Goal: Task Accomplishment & Management: Find specific page/section

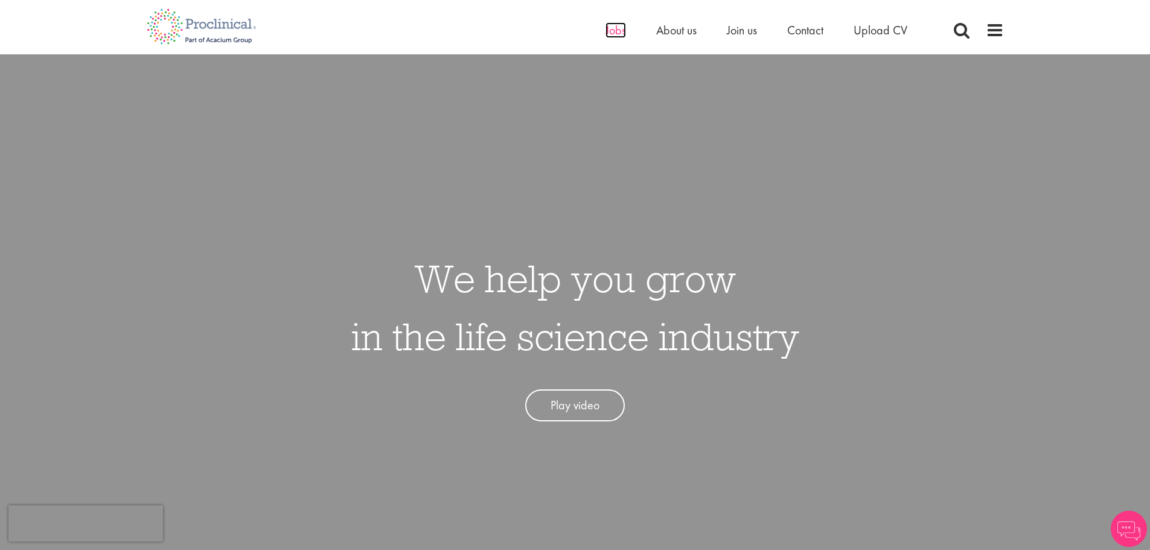
click at [616, 30] on span "Jobs" at bounding box center [615, 30] width 21 height 16
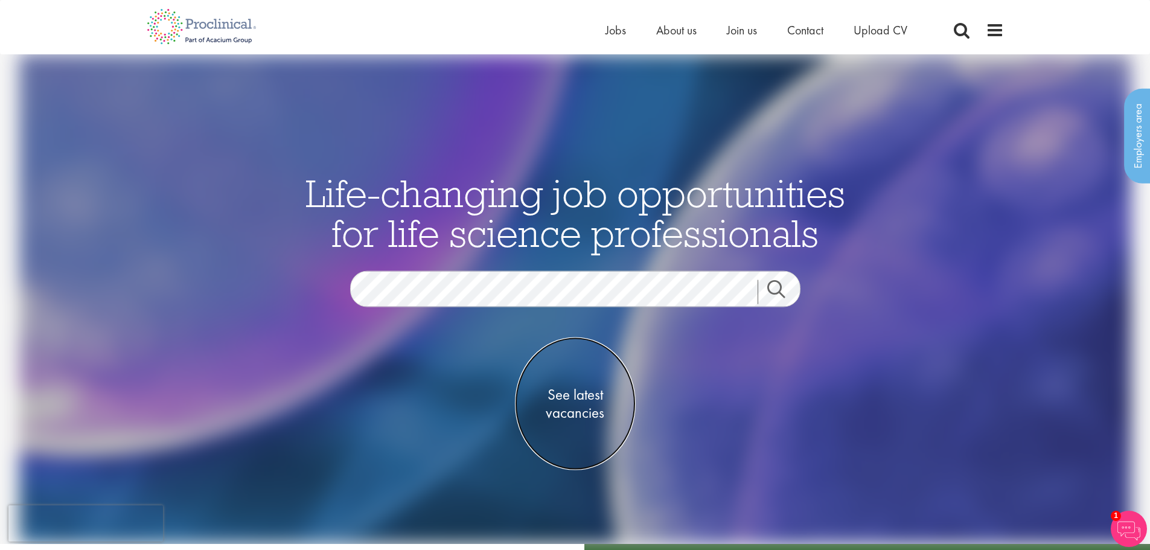
click at [577, 397] on span "See latest vacancies" at bounding box center [575, 404] width 121 height 36
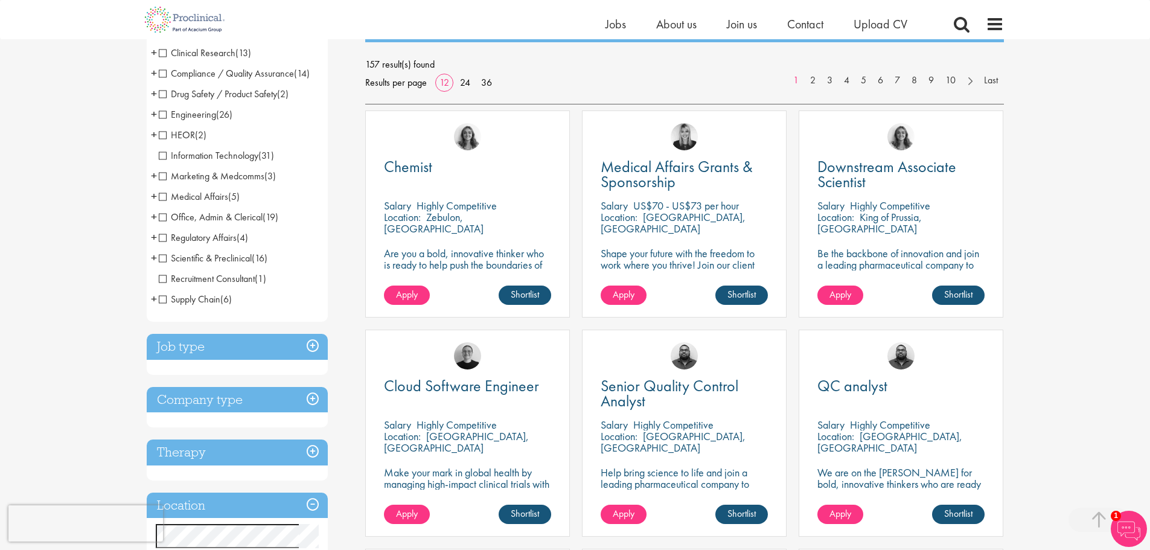
scroll to position [241, 0]
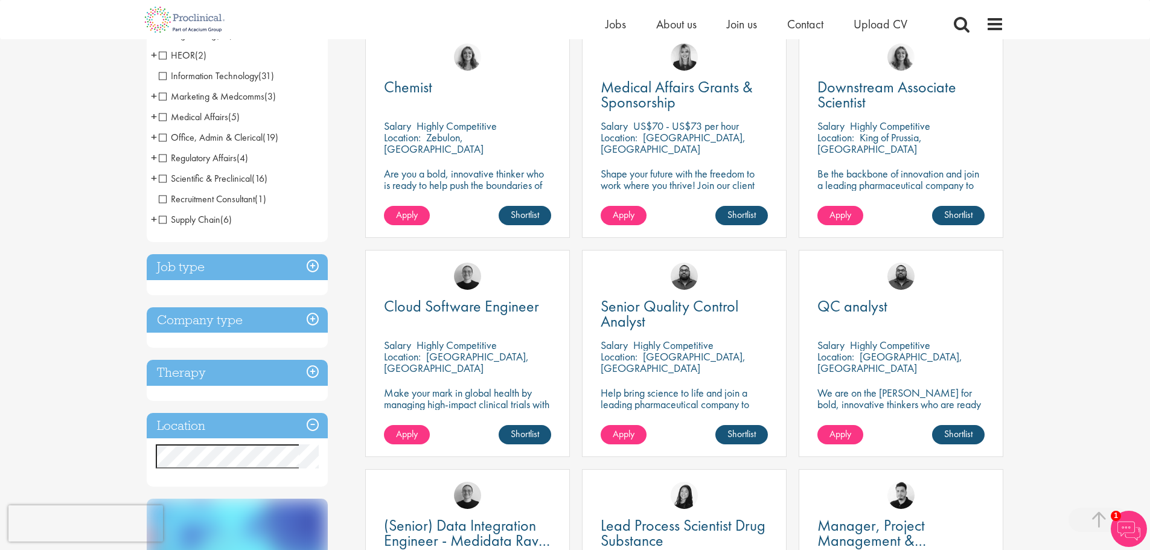
click at [316, 267] on h3 "Job type" at bounding box center [237, 267] width 181 height 26
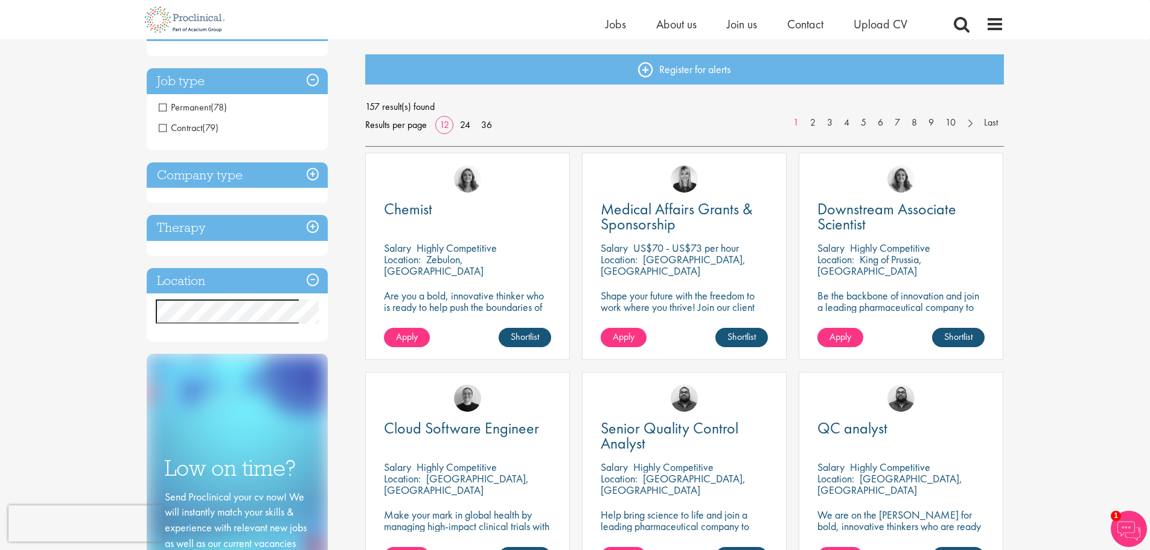
scroll to position [0, 0]
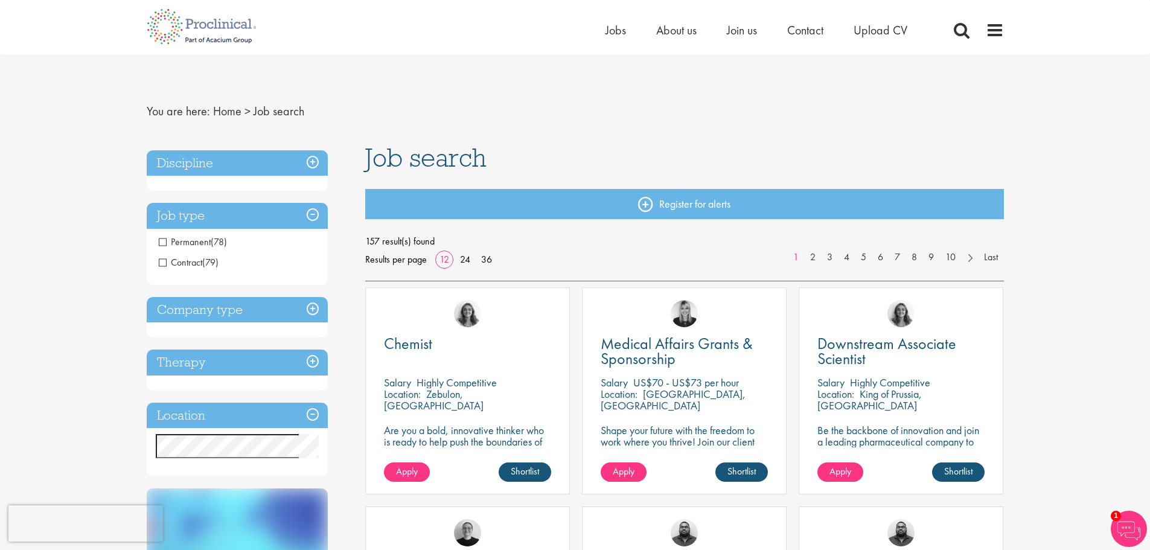
click at [222, 411] on h3 "Location" at bounding box center [237, 416] width 181 height 26
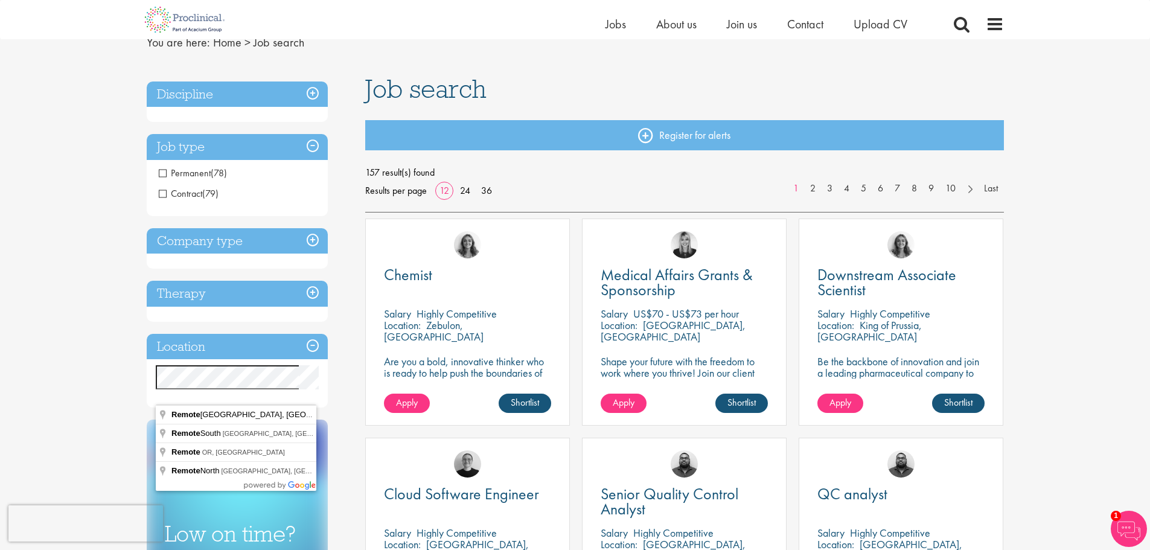
scroll to position [121, 0]
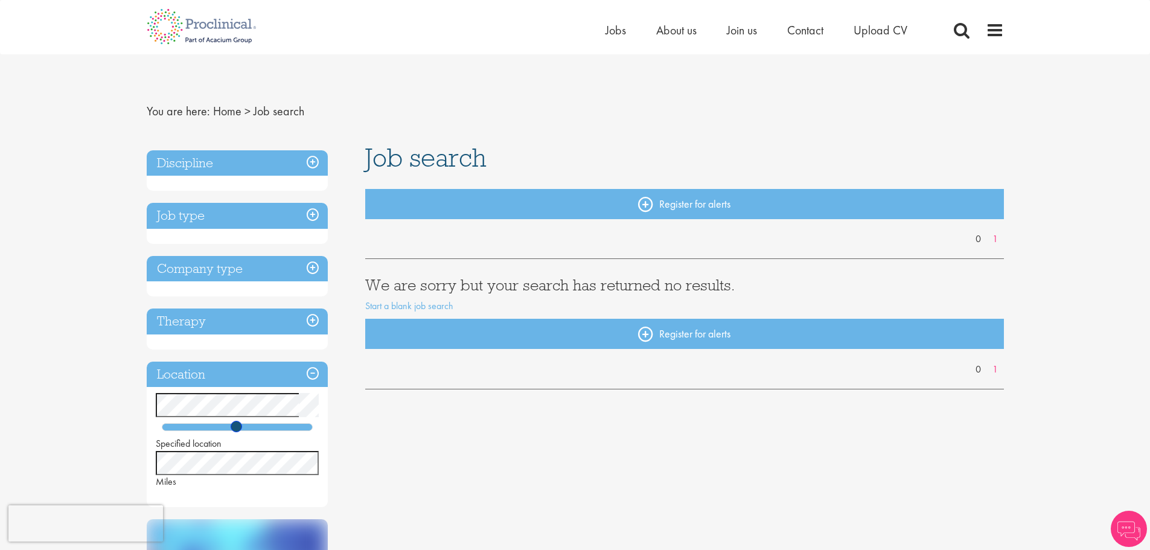
drag, startPoint x: 191, startPoint y: 427, endPoint x: 251, endPoint y: 432, distance: 60.5
click at [242, 432] on span at bounding box center [236, 426] width 11 height 11
drag, startPoint x: 246, startPoint y: 427, endPoint x: 284, endPoint y: 433, distance: 38.5
click at [284, 433] on div "Specified location Miles" at bounding box center [237, 440] width 181 height 95
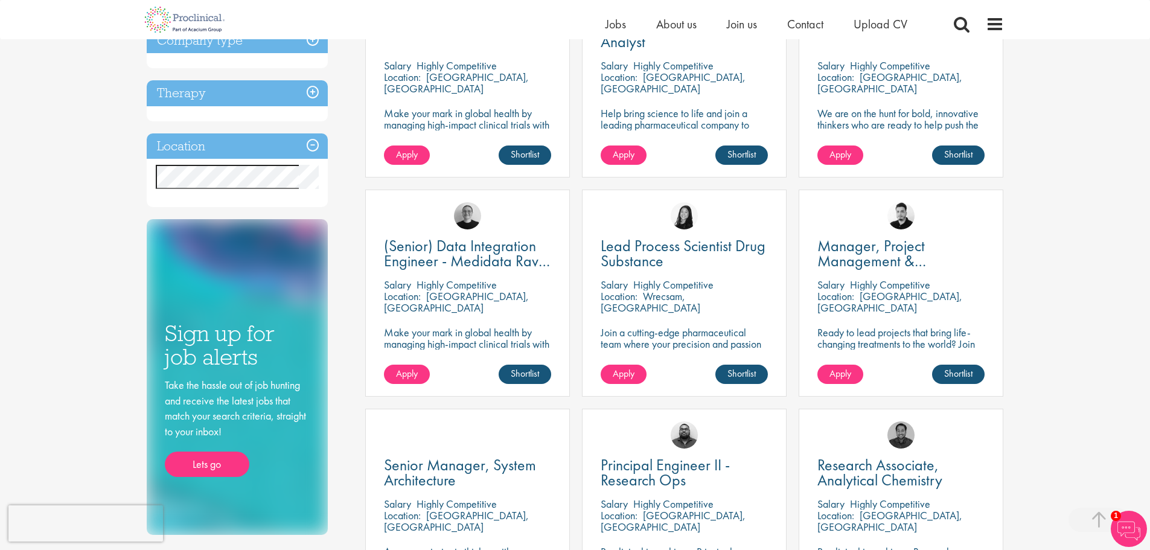
scroll to position [604, 0]
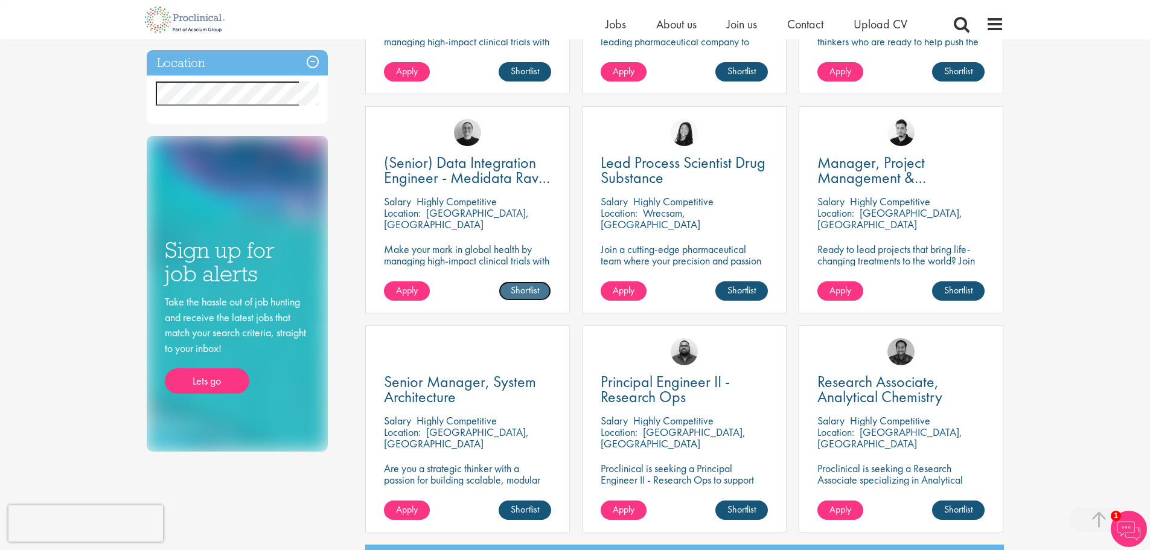
click at [528, 291] on link "Shortlist" at bounding box center [525, 290] width 53 height 19
click at [528, 291] on link "Shortlisted" at bounding box center [520, 290] width 62 height 19
click at [457, 170] on span "(Senior) Data Integration Engineer - Medidata Rave Specialized" at bounding box center [467, 177] width 166 height 51
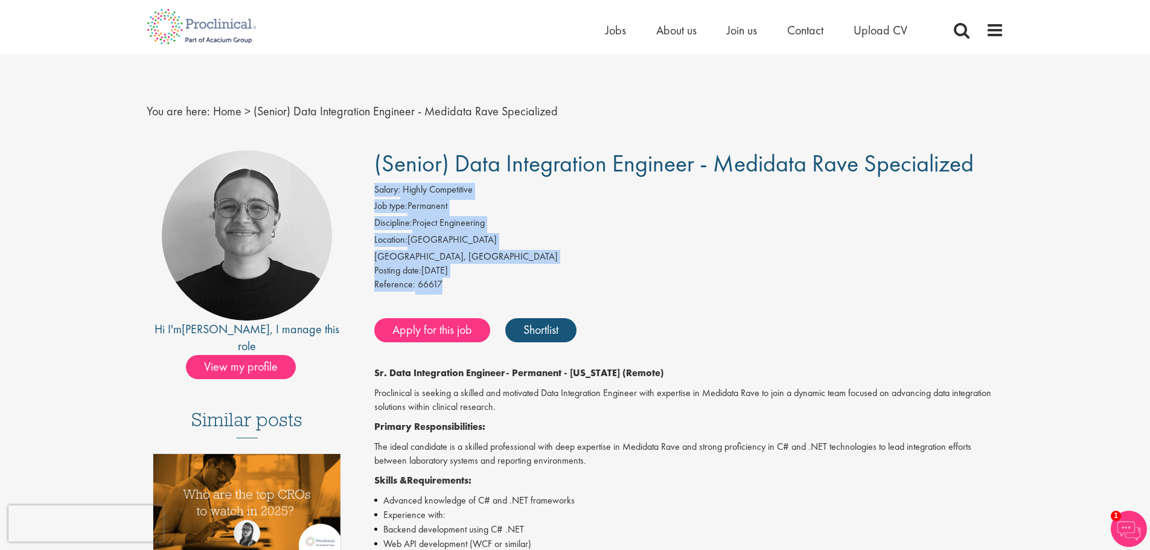
drag, startPoint x: 405, startPoint y: 183, endPoint x: 518, endPoint y: 288, distance: 154.6
click at [518, 288] on div "Reference: 66617" at bounding box center [689, 286] width 630 height 17
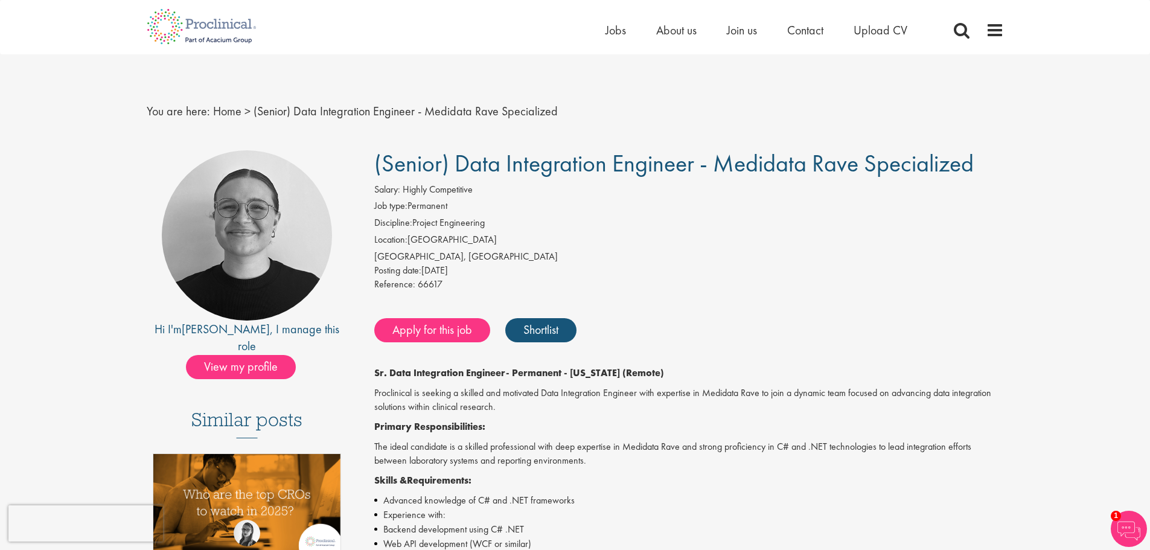
drag, startPoint x: 454, startPoint y: 209, endPoint x: 486, endPoint y: 279, distance: 76.4
click at [486, 279] on div "Salary: Highly Competitive Job type: Permanent Discipline: Project Engineering …" at bounding box center [689, 239] width 648 height 112
click at [486, 279] on div "Reference: 66617" at bounding box center [689, 286] width 630 height 17
drag, startPoint x: 445, startPoint y: 232, endPoint x: 465, endPoint y: 273, distance: 45.6
click at [465, 273] on div "Salary: Highly Competitive Job type: Permanent Discipline: Project Engineering …" at bounding box center [689, 239] width 648 height 112
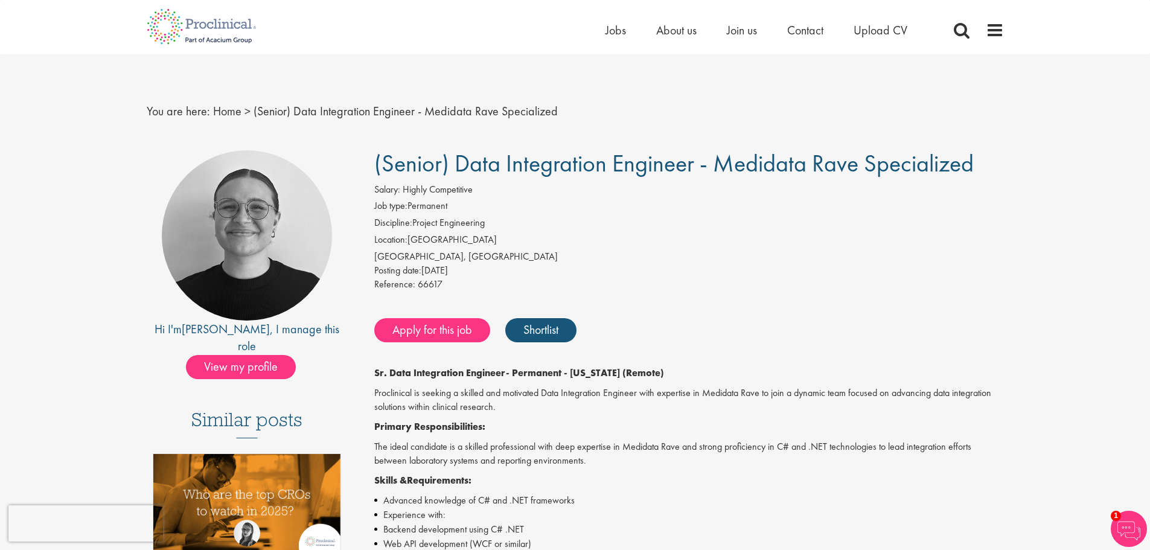
click at [465, 273] on div "Posting date: 13 Aug 2025" at bounding box center [689, 271] width 630 height 14
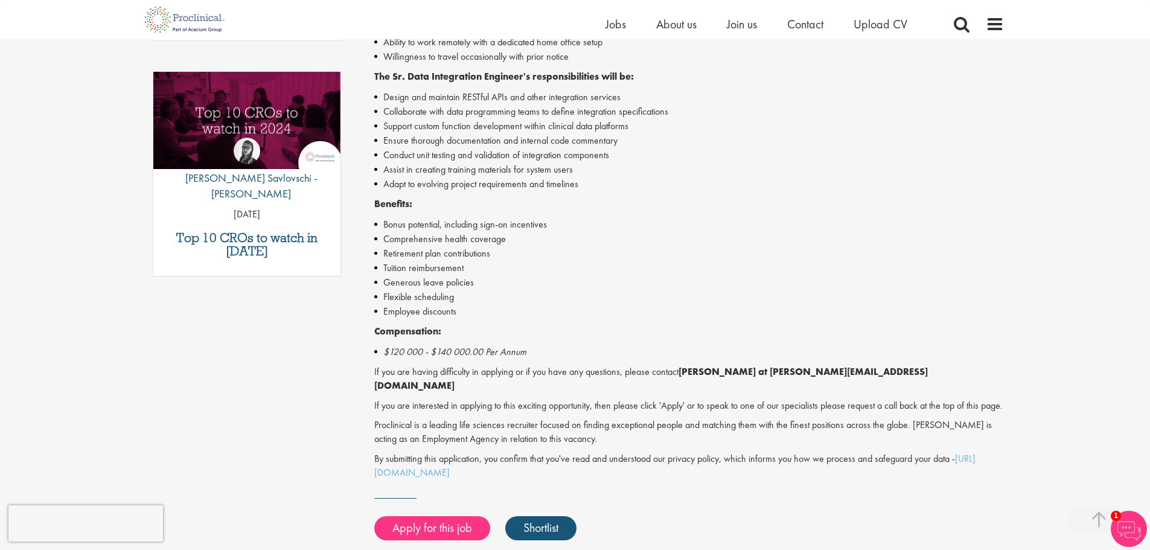
scroll to position [604, 0]
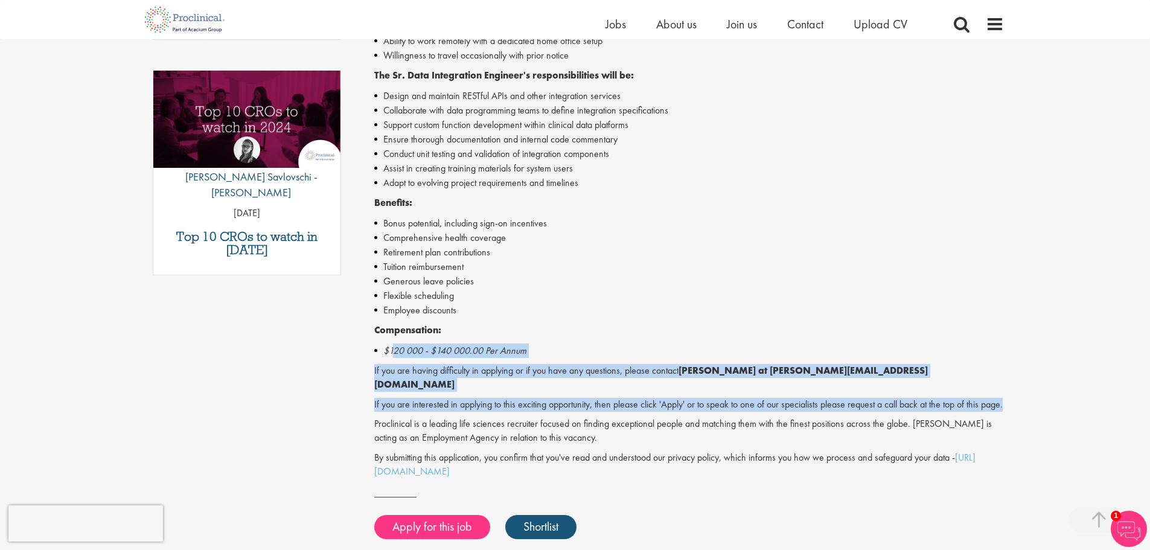
drag, startPoint x: 394, startPoint y: 345, endPoint x: 512, endPoint y: 404, distance: 132.5
click at [512, 404] on div "Sr. Data Integration Engineer - Permanent - New Jersey (Remote) Proclinical is …" at bounding box center [689, 113] width 630 height 730
click at [512, 404] on p "If you are interested in applying to this exciting opportunity, then please cli…" at bounding box center [689, 405] width 630 height 14
drag, startPoint x: 404, startPoint y: 371, endPoint x: 453, endPoint y: 404, distance: 59.6
click at [453, 404] on div "Sr. Data Integration Engineer - Permanent - New Jersey (Remote) Proclinical is …" at bounding box center [689, 113] width 630 height 730
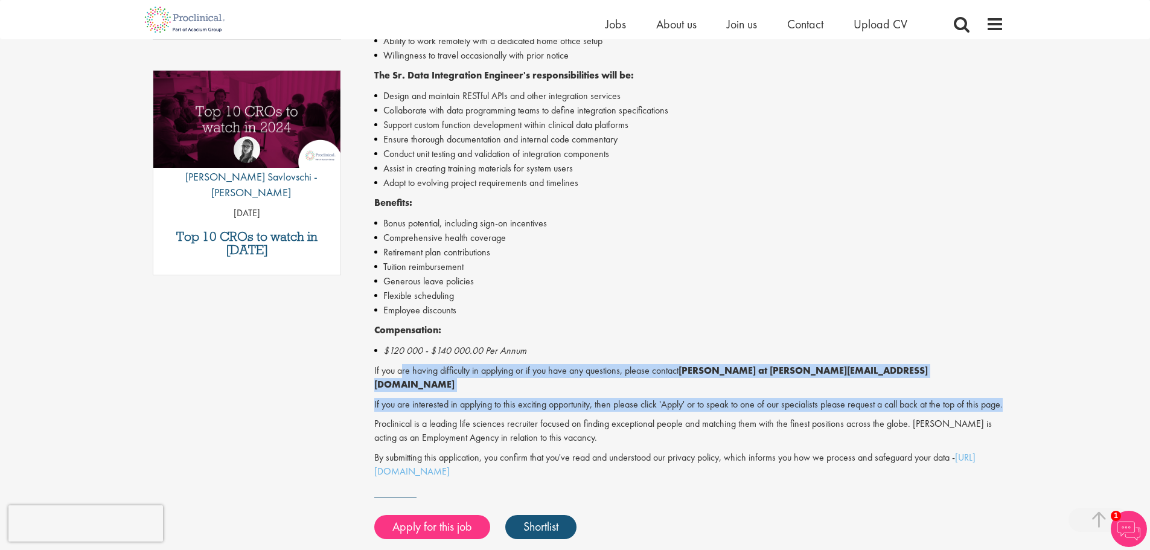
click at [453, 404] on p "If you are interested in applying to this exciting opportunity, then please cli…" at bounding box center [689, 405] width 630 height 14
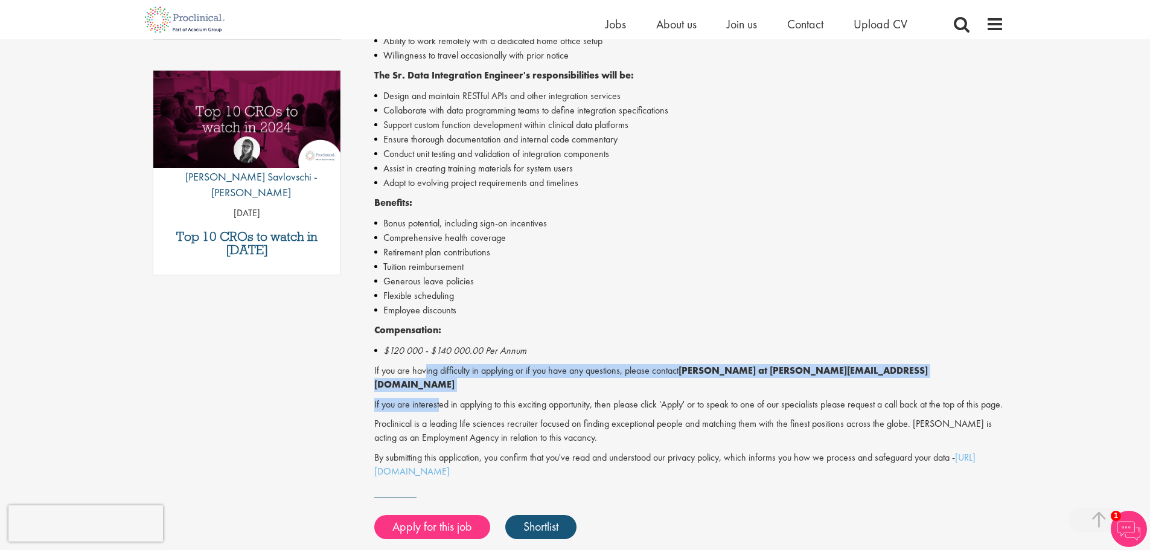
drag, startPoint x: 427, startPoint y: 372, endPoint x: 437, endPoint y: 397, distance: 26.8
click at [437, 397] on div "Sr. Data Integration Engineer - Permanent - New Jersey (Remote) Proclinical is …" at bounding box center [689, 113] width 630 height 730
click at [437, 398] on p "If you are interested in applying to this exciting opportunity, then please cli…" at bounding box center [689, 405] width 630 height 14
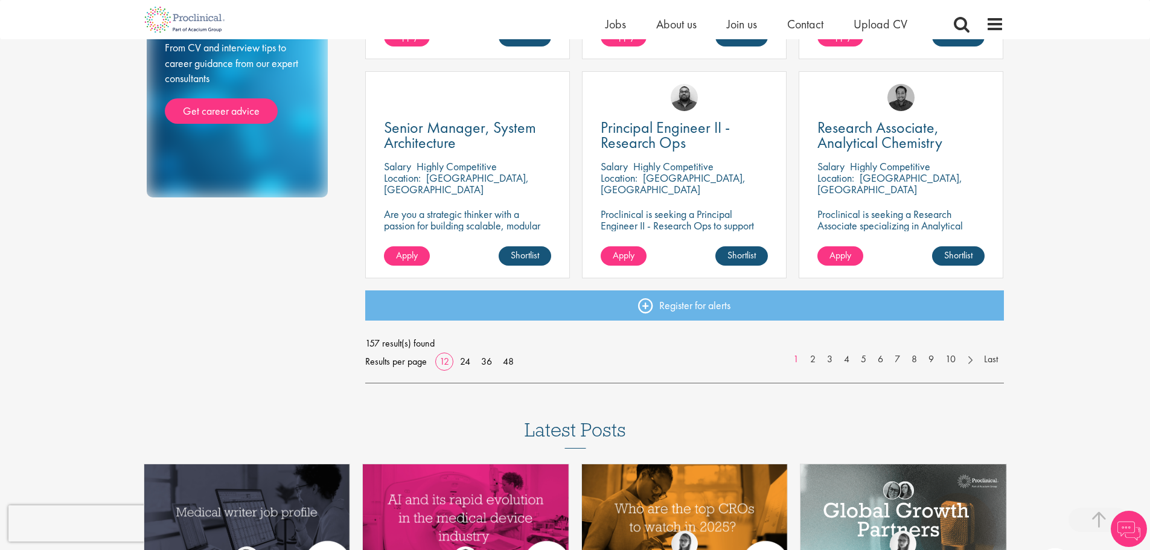
scroll to position [783, 0]
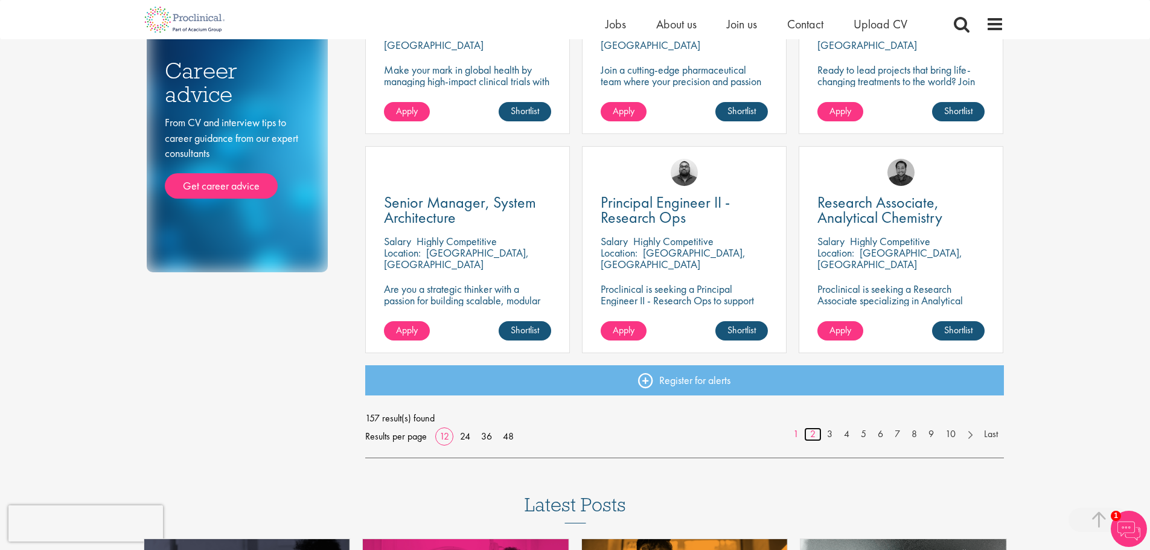
click at [812, 438] on link "2" at bounding box center [813, 434] width 18 height 14
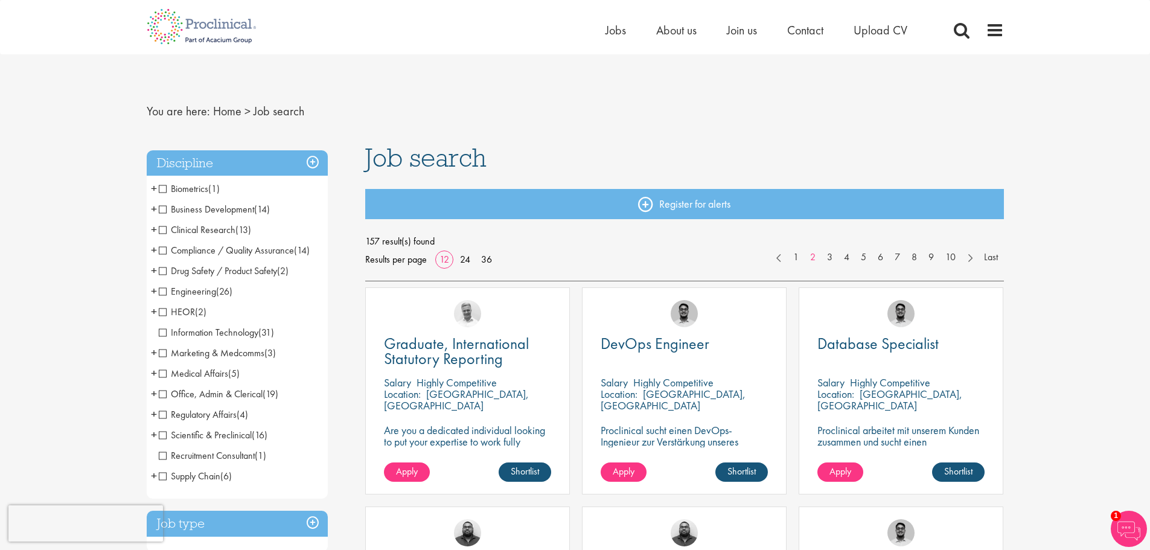
click at [201, 229] on span "Clinical Research" at bounding box center [197, 229] width 77 height 13
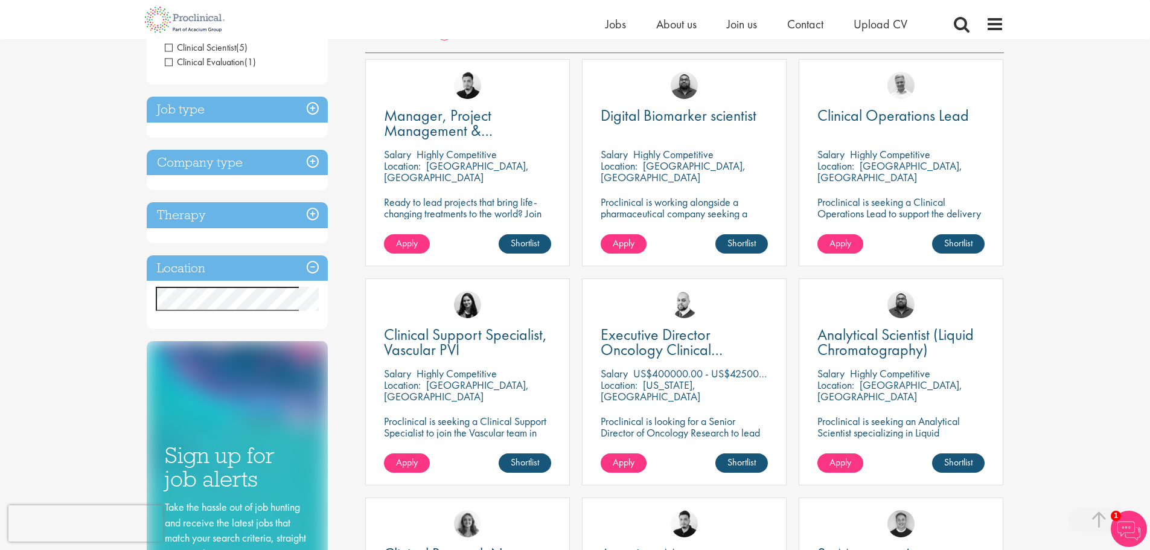
scroll to position [241, 0]
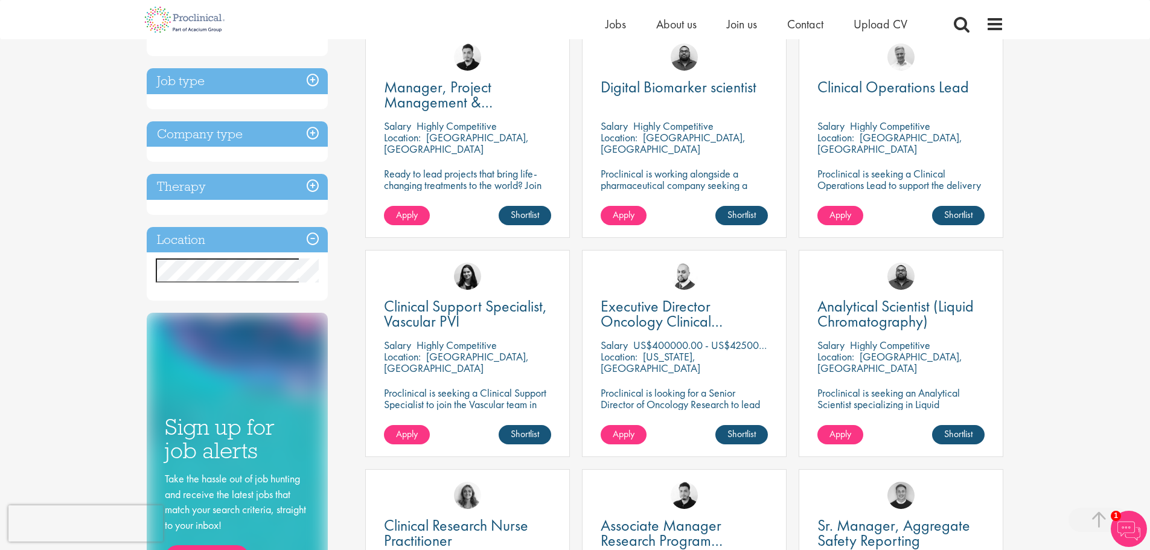
drag, startPoint x: 672, startPoint y: 347, endPoint x: 689, endPoint y: 349, distance: 17.0
click at [689, 349] on p "US$400000.00 - US$425000.00 per annum" at bounding box center [729, 345] width 192 height 14
click at [652, 314] on span "Executive Director Oncology Clinical Development" at bounding box center [662, 321] width 122 height 51
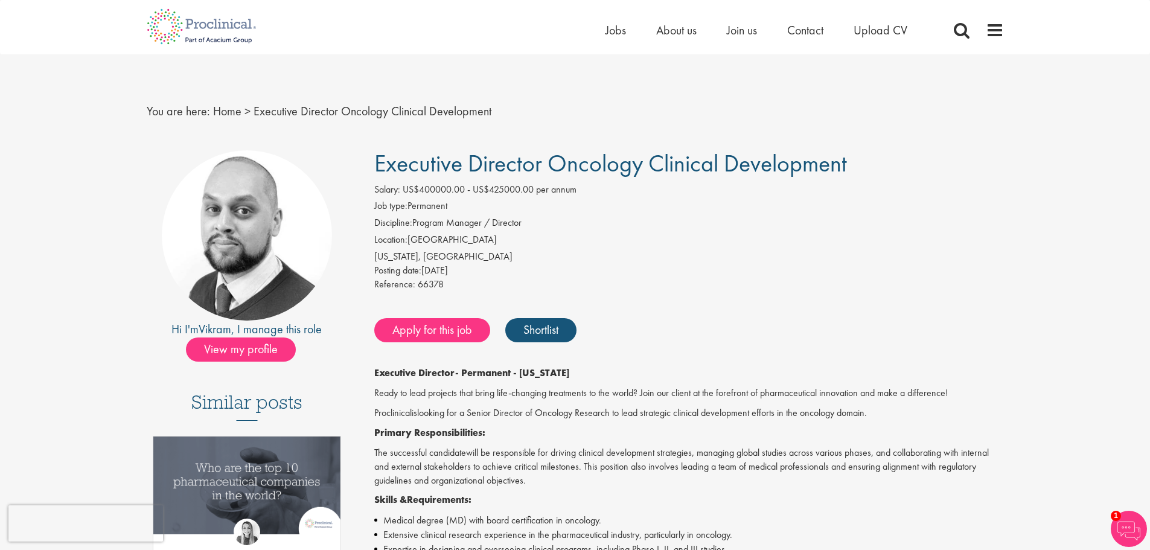
drag, startPoint x: 377, startPoint y: 203, endPoint x: 574, endPoint y: 284, distance: 213.3
click at [574, 284] on div "Salary: US$400000.00 - US$425000.00 per annum Job type: Permanent Discipline: P…" at bounding box center [689, 239] width 648 height 112
click at [574, 284] on div "Reference: 66378" at bounding box center [689, 286] width 630 height 17
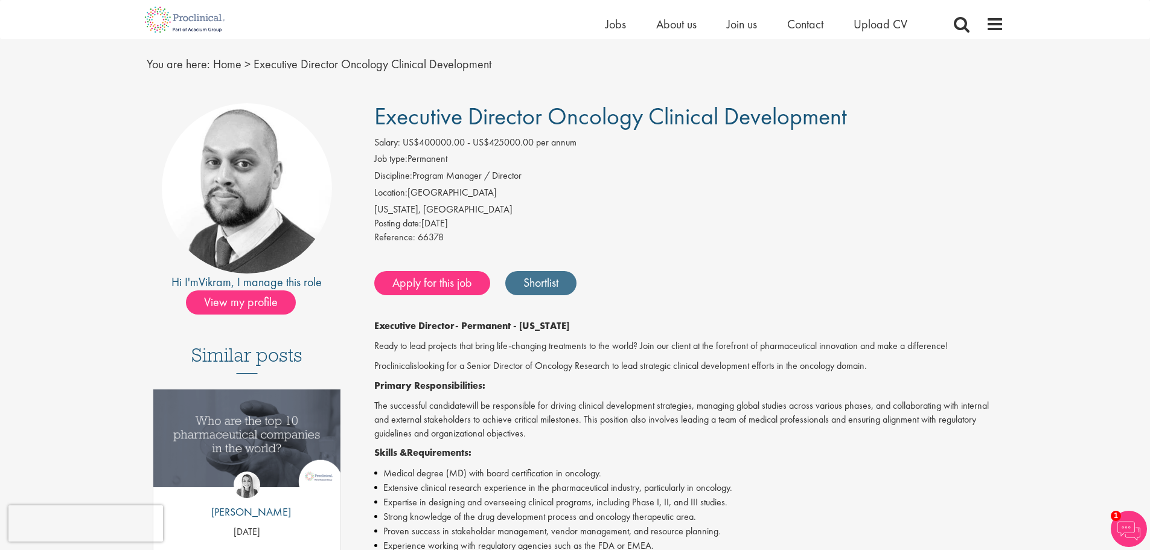
scroll to position [60, 0]
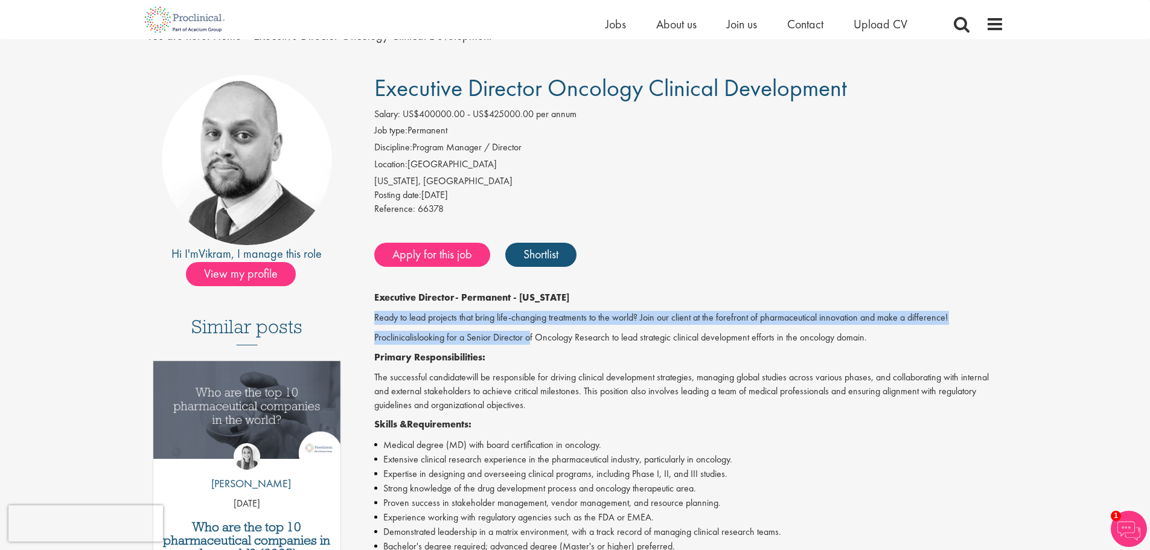
drag, startPoint x: 374, startPoint y: 316, endPoint x: 533, endPoint y: 340, distance: 161.1
click at [533, 340] on div "Executive Director Oncology Clinical Development Salary: US$400000.00 - US$4250…" at bounding box center [684, 548] width 657 height 947
click at [533, 340] on span "looking for a Senior Director of Oncology Research to lead strategic clinical d…" at bounding box center [642, 337] width 450 height 13
drag, startPoint x: 454, startPoint y: 318, endPoint x: 560, endPoint y: 331, distance: 106.5
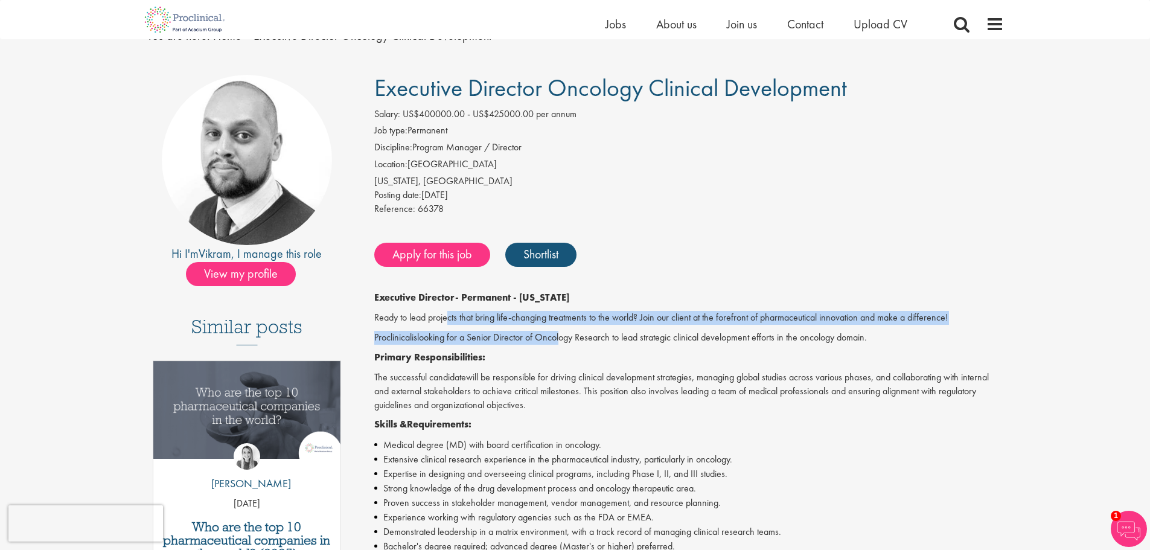
click at [560, 331] on span "looking for a Senior Director of Oncology Research to lead strategic clinical d…" at bounding box center [642, 337] width 450 height 13
drag, startPoint x: 488, startPoint y: 314, endPoint x: 723, endPoint y: 339, distance: 236.6
click at [723, 339] on span "looking for a Senior Director of Oncology Research to lead strategic clinical d…" at bounding box center [642, 337] width 450 height 13
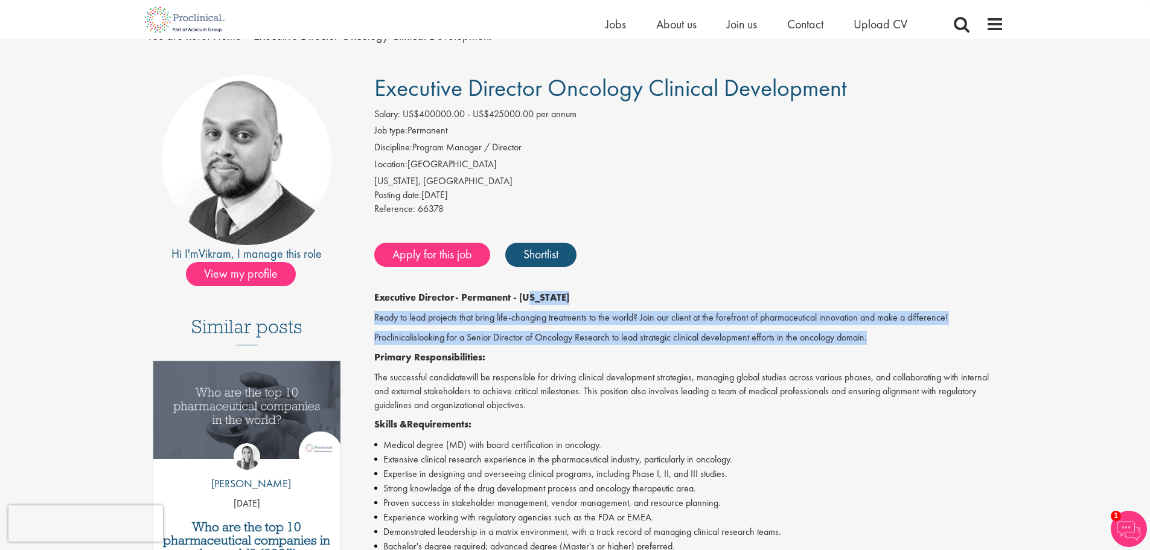
drag, startPoint x: 540, startPoint y: 302, endPoint x: 870, endPoint y: 340, distance: 331.7
click at [867, 340] on span "looking for a Senior Director of Oncology Research to lead strategic clinical d…" at bounding box center [642, 337] width 450 height 13
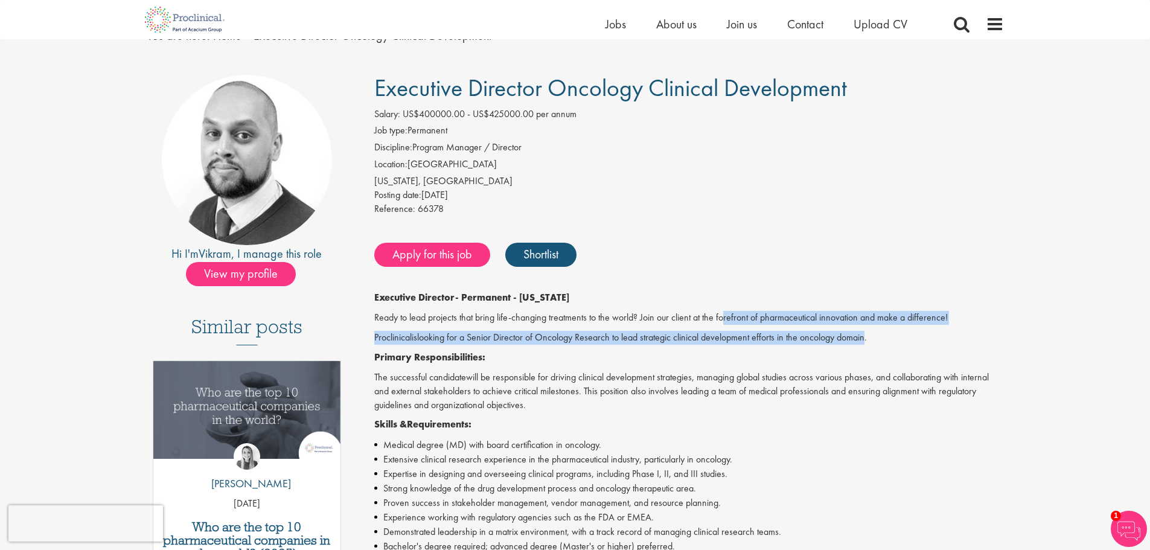
drag, startPoint x: 731, startPoint y: 319, endPoint x: 868, endPoint y: 333, distance: 137.6
click at [867, 333] on span "looking for a Senior Director of Oncology Research to lead strategic clinical d…" at bounding box center [642, 337] width 450 height 13
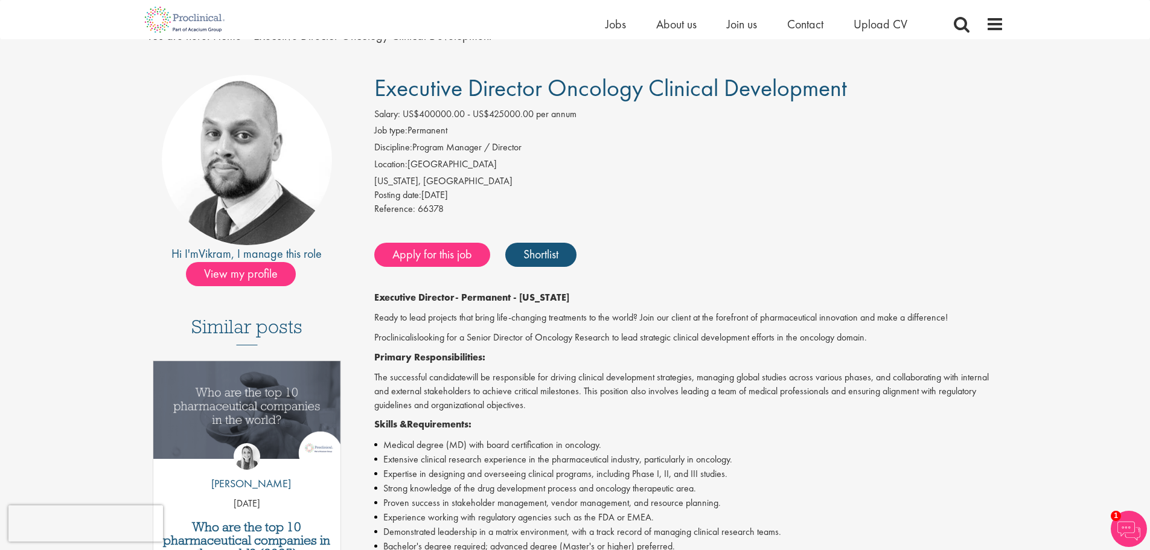
drag, startPoint x: 837, startPoint y: 317, endPoint x: 878, endPoint y: 328, distance: 42.5
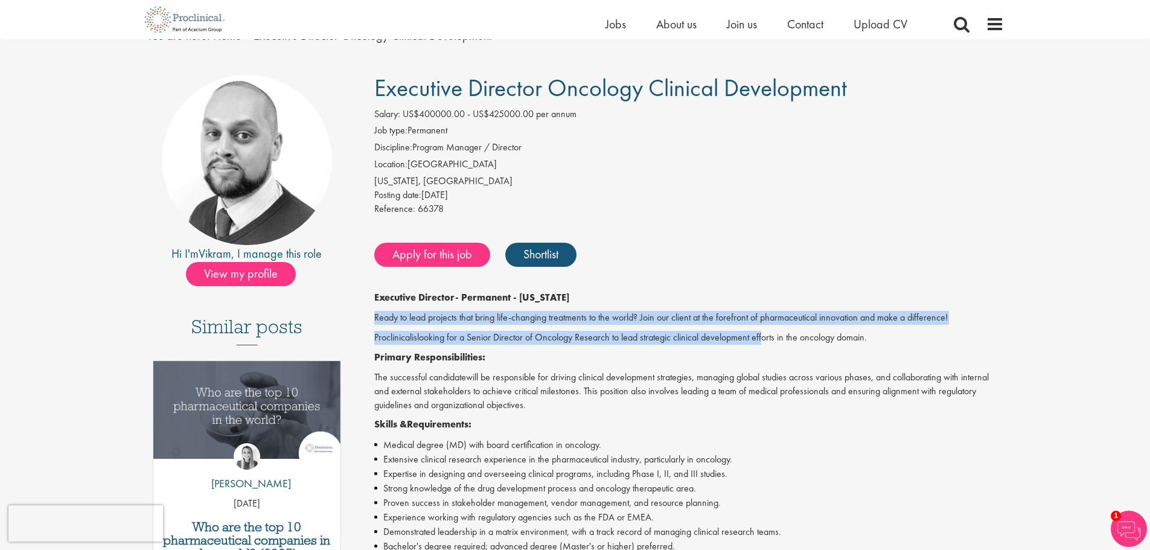
drag, startPoint x: 410, startPoint y: 318, endPoint x: 764, endPoint y: 334, distance: 354.0
click at [764, 334] on div "Executive Director Oncology Clinical Development Salary: US$400000.00 - US$4250…" at bounding box center [684, 548] width 657 height 947
click at [764, 334] on span "looking for a Senior Director of Oncology Research to lead strategic clinical d…" at bounding box center [642, 337] width 450 height 13
drag, startPoint x: 585, startPoint y: 325, endPoint x: 904, endPoint y: 336, distance: 318.9
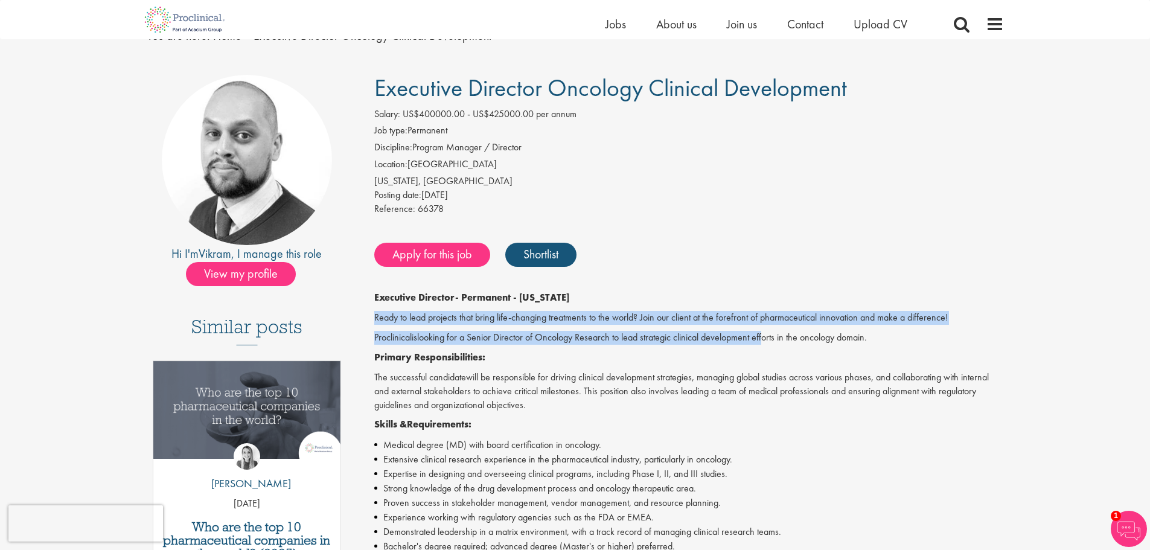
click at [904, 336] on p "Proclinical i s looking for a Senior Director of Oncology Research to lead stra…" at bounding box center [689, 338] width 630 height 14
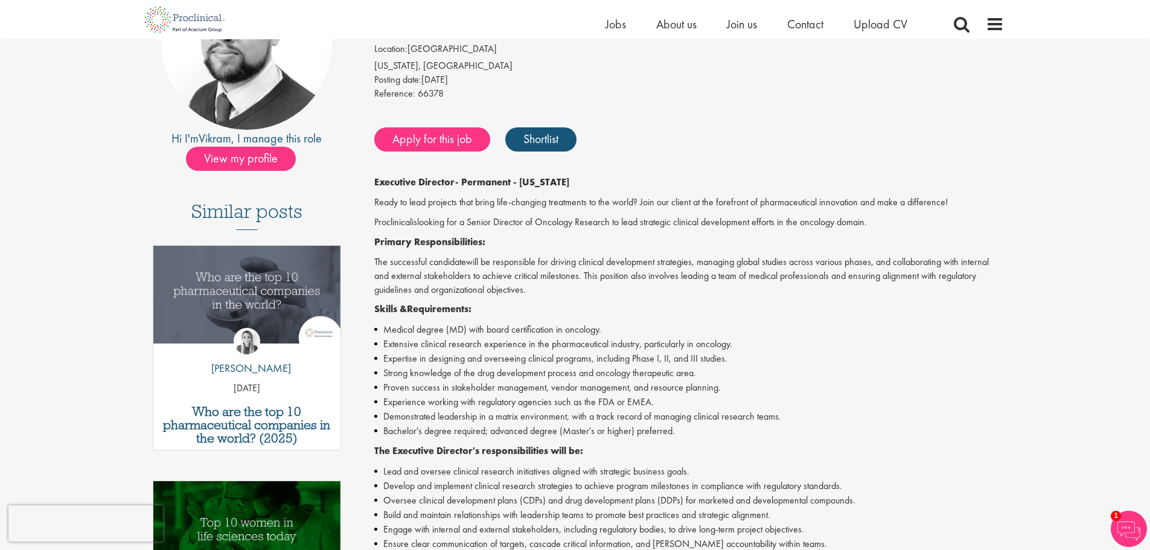
scroll to position [181, 0]
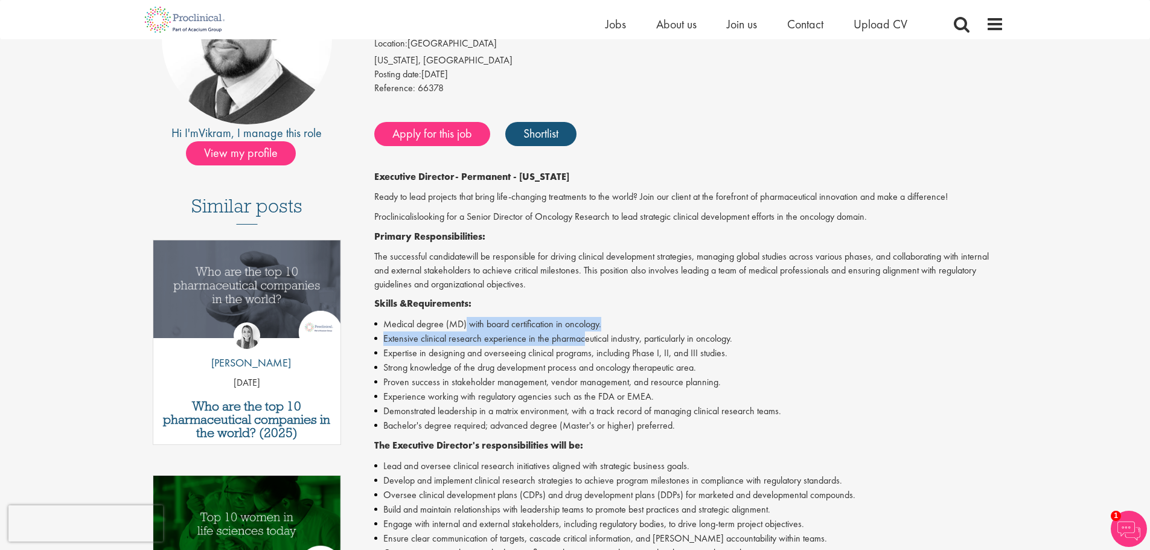
drag, startPoint x: 482, startPoint y: 322, endPoint x: 583, endPoint y: 347, distance: 104.5
click at [583, 347] on ul "Medical degree (MD) with board certification in oncology. Extensive clinical re…" at bounding box center [689, 375] width 630 height 116
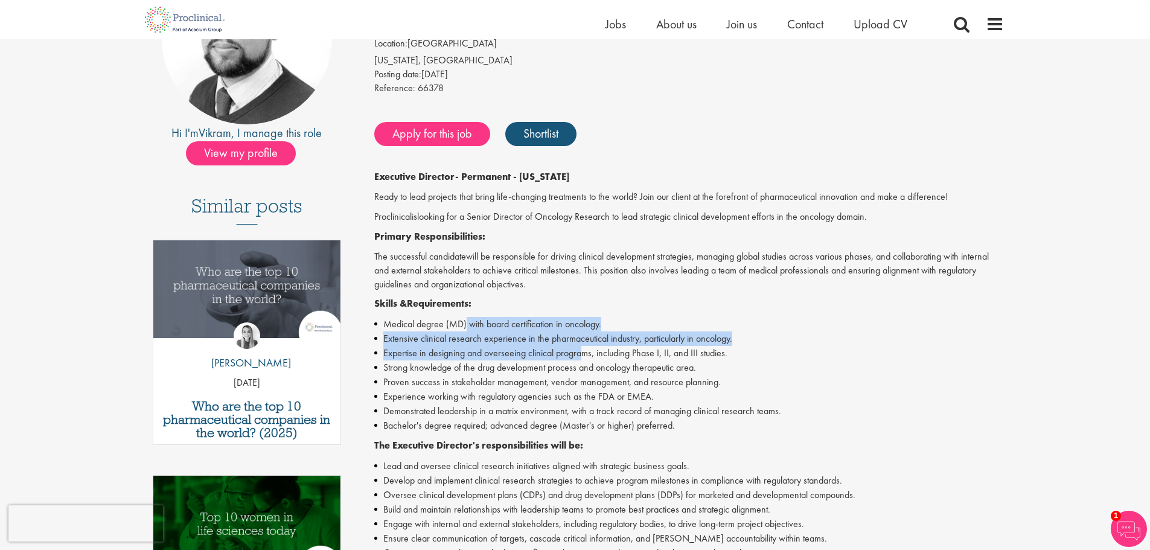
click at [583, 348] on span "Expertise in designing and overseeing clinical programs, including Phase I, II,…" at bounding box center [555, 352] width 344 height 13
drag, startPoint x: 410, startPoint y: 335, endPoint x: 512, endPoint y: 352, distance: 103.4
click at [512, 351] on ul "Medical degree (MD) with board certification in oncology. Extensive clinical re…" at bounding box center [689, 375] width 630 height 116
click at [512, 352] on span "Expertise in designing and overseeing clinical programs, including Phase I, II,…" at bounding box center [555, 352] width 344 height 13
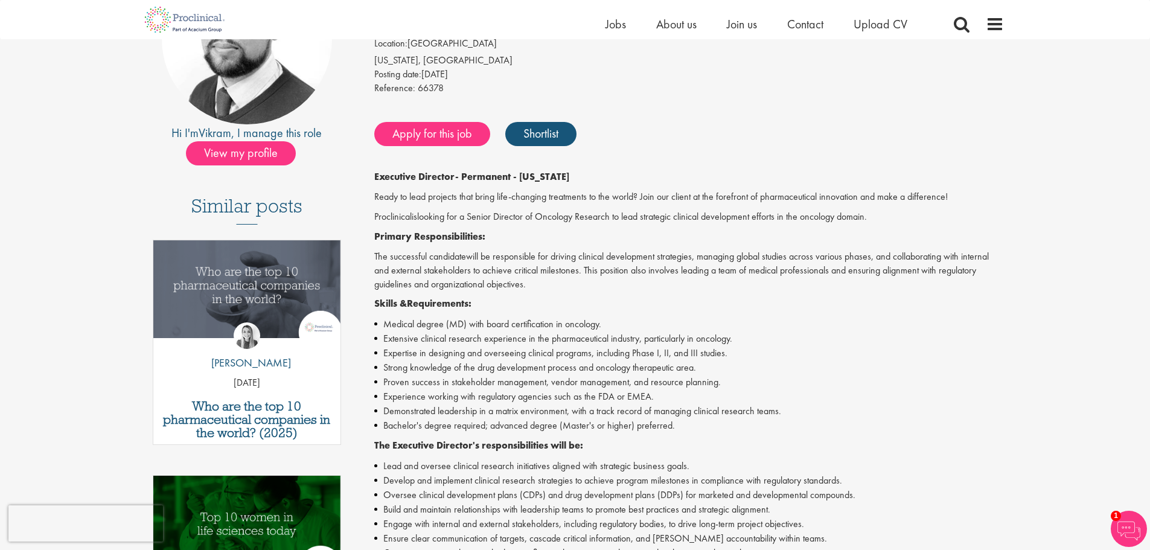
click at [429, 361] on ul "Medical degree (MD) with board certification in oncology. Extensive clinical re…" at bounding box center [689, 375] width 630 height 116
drag, startPoint x: 462, startPoint y: 368, endPoint x: 491, endPoint y: 377, distance: 30.5
click at [490, 377] on ul "Medical degree (MD) with board certification in oncology. Extensive clinical re…" at bounding box center [689, 375] width 630 height 116
click at [486, 359] on span "Expertise in designing and overseeing clinical programs, including Phase I, II,…" at bounding box center [555, 352] width 344 height 13
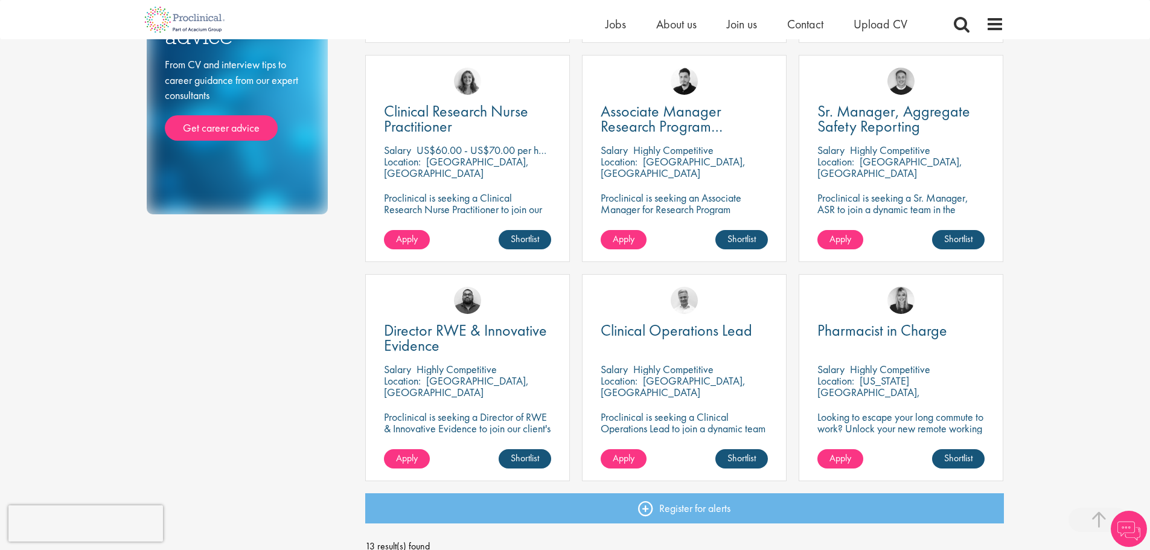
scroll to position [664, 0]
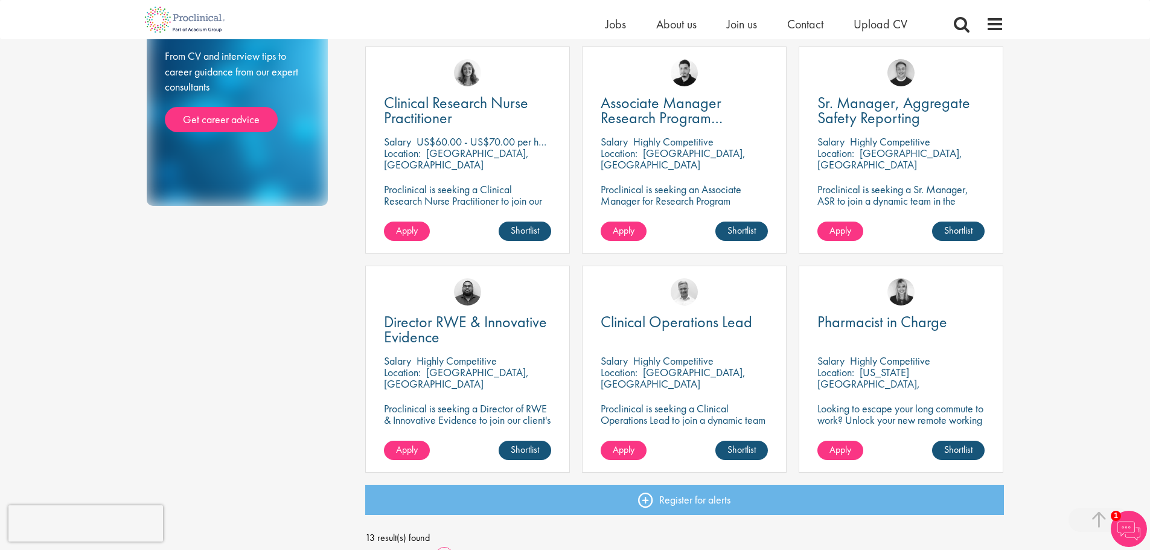
drag, startPoint x: 405, startPoint y: 358, endPoint x: 531, endPoint y: 377, distance: 127.0
click at [531, 377] on div "Director RWE & Innovative Evidence Salary Highly Competitive Location: Basel, S…" at bounding box center [467, 369] width 205 height 207
click at [531, 377] on div "Location: Basel, Schweiz" at bounding box center [467, 378] width 167 height 24
click at [425, 329] on span "Director RWE & Innovative Evidence" at bounding box center [465, 329] width 163 height 36
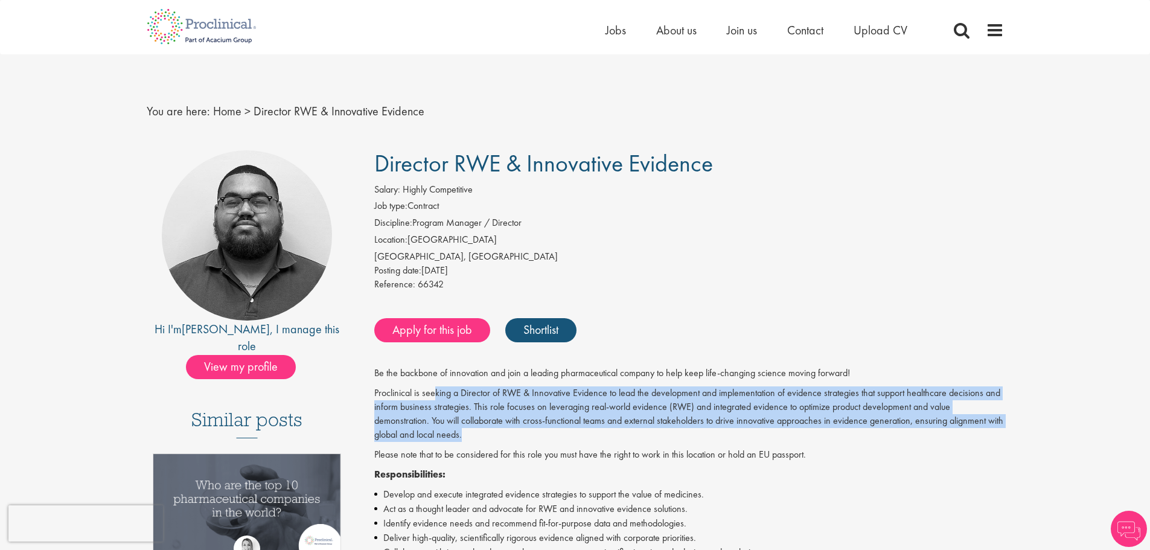
drag, startPoint x: 434, startPoint y: 388, endPoint x: 518, endPoint y: 430, distance: 93.7
click at [518, 430] on p "Proclinical is seeking a Director of RWE & Innovative Evidence to lead the deve…" at bounding box center [689, 413] width 630 height 55
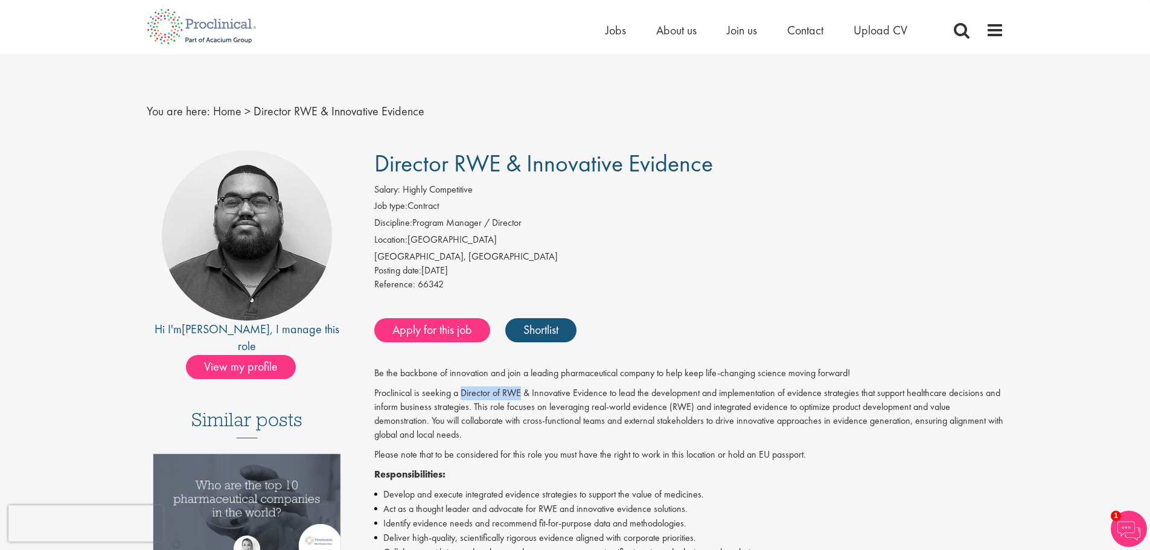
drag, startPoint x: 460, startPoint y: 393, endPoint x: 519, endPoint y: 395, distance: 59.2
click at [519, 395] on p "Proclinical is seeking a Director of RWE & Innovative Evidence to lead the deve…" at bounding box center [689, 413] width 630 height 55
copy p "Director of RWE"
drag, startPoint x: 445, startPoint y: 219, endPoint x: 549, endPoint y: 296, distance: 129.0
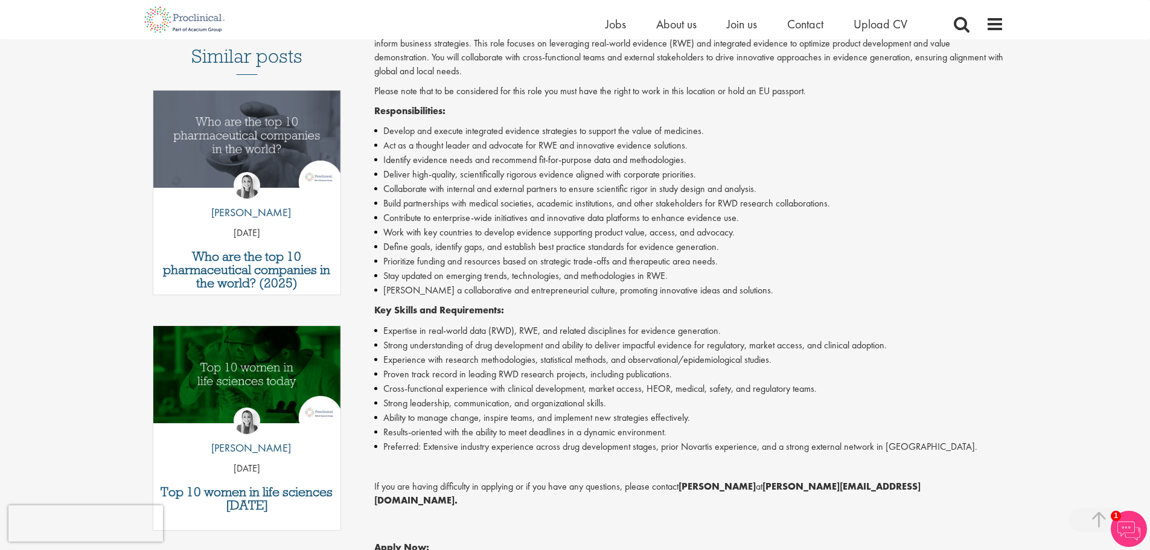
scroll to position [362, 0]
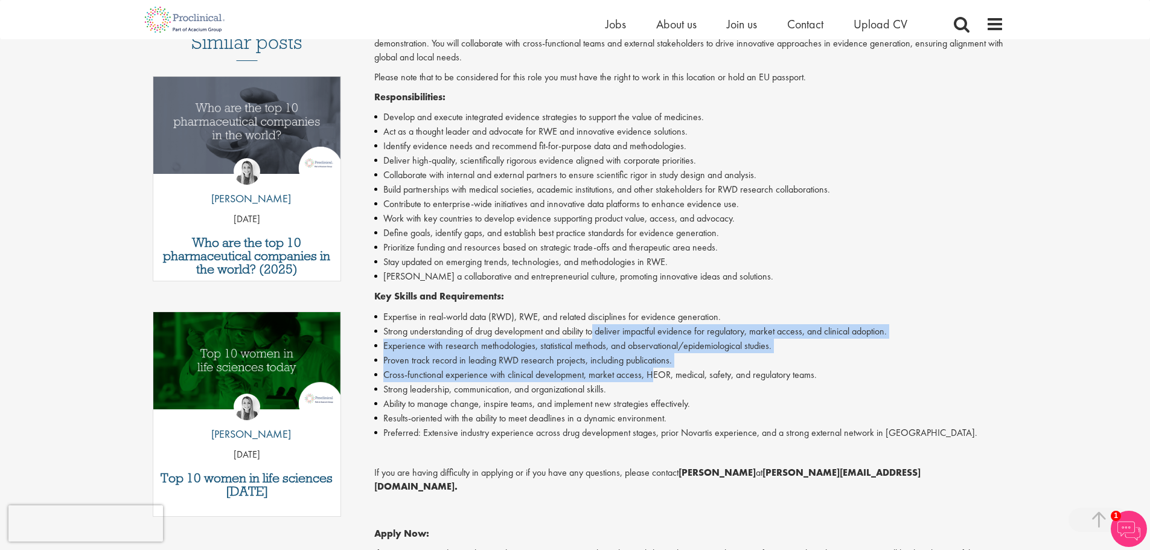
drag, startPoint x: 594, startPoint y: 337, endPoint x: 650, endPoint y: 371, distance: 64.7
click at [650, 371] on ul "Expertise in real-world data (RWD), RWE, and related disciplines for evidence g…" at bounding box center [689, 375] width 630 height 130
click at [650, 371] on li "Cross-functional experience with clinical development, market access, HEOR, med…" at bounding box center [689, 375] width 630 height 14
drag, startPoint x: 588, startPoint y: 328, endPoint x: 683, endPoint y: 375, distance: 106.1
click at [683, 375] on ul "Expertise in real-world data (RWD), RWE, and related disciplines for evidence g…" at bounding box center [689, 375] width 630 height 130
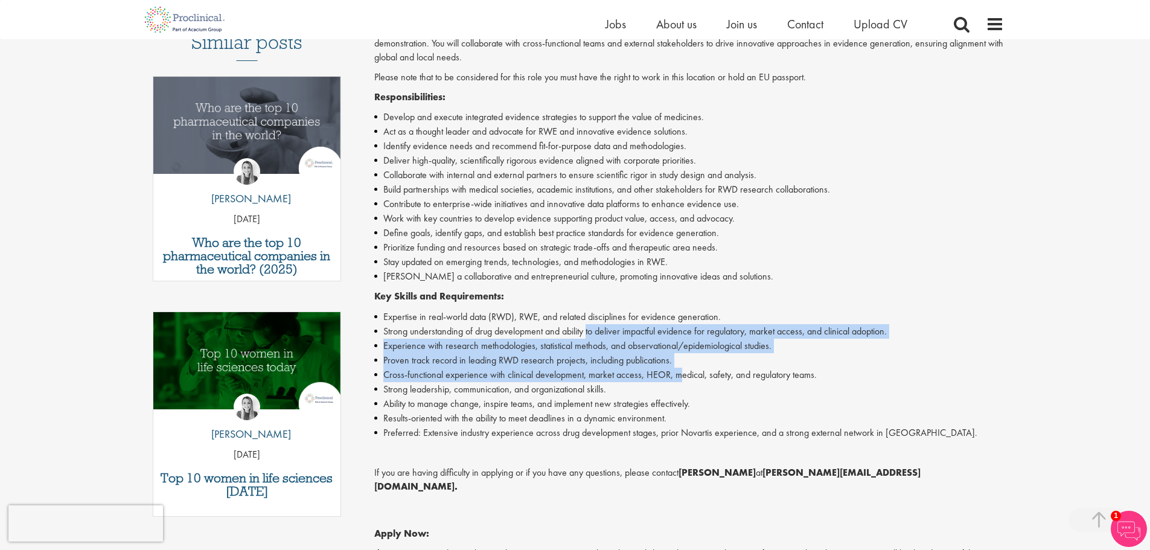
click at [683, 375] on li "Cross-functional experience with clinical development, market access, HEOR, med…" at bounding box center [689, 375] width 630 height 14
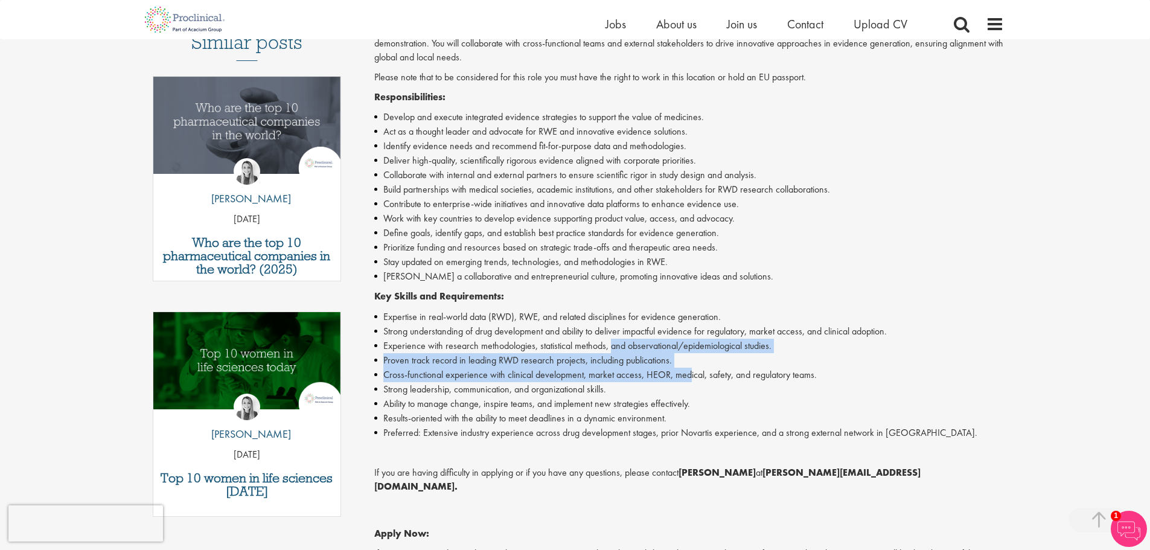
drag, startPoint x: 611, startPoint y: 342, endPoint x: 692, endPoint y: 367, distance: 84.0
click at [692, 369] on ul "Expertise in real-world data (RWD), RWE, and related disciplines for evidence g…" at bounding box center [689, 375] width 630 height 130
click at [690, 365] on li "Proven track record in leading RWD research projects, including publications." at bounding box center [689, 360] width 630 height 14
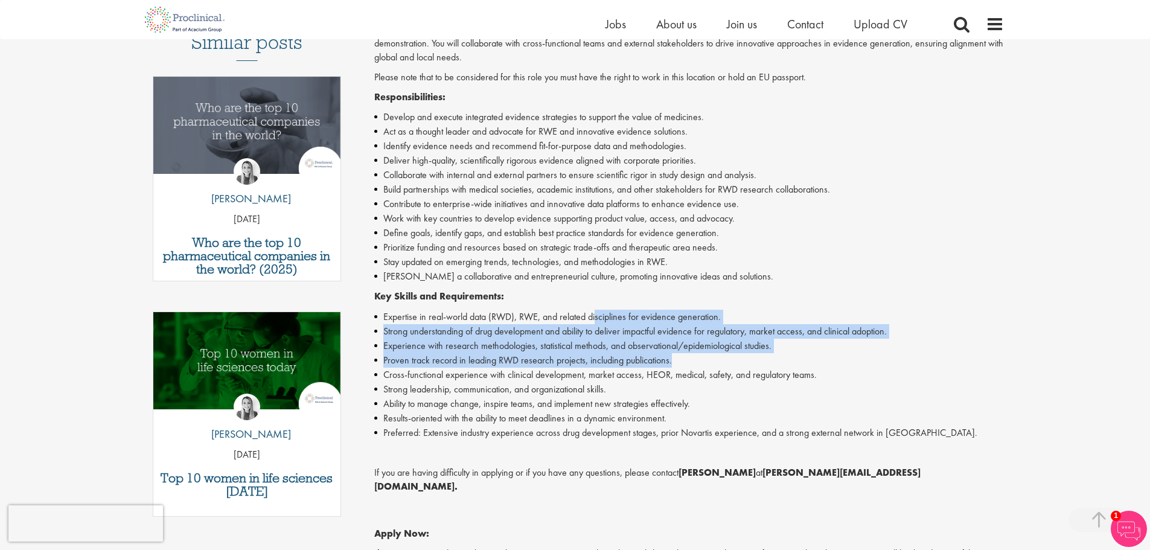
drag, startPoint x: 596, startPoint y: 317, endPoint x: 683, endPoint y: 358, distance: 96.4
click at [683, 358] on ul "Expertise in real-world data (RWD), RWE, and related disciplines for evidence g…" at bounding box center [689, 375] width 630 height 130
click at [682, 359] on li "Proven track record in leading RWD research projects, including publications." at bounding box center [689, 360] width 630 height 14
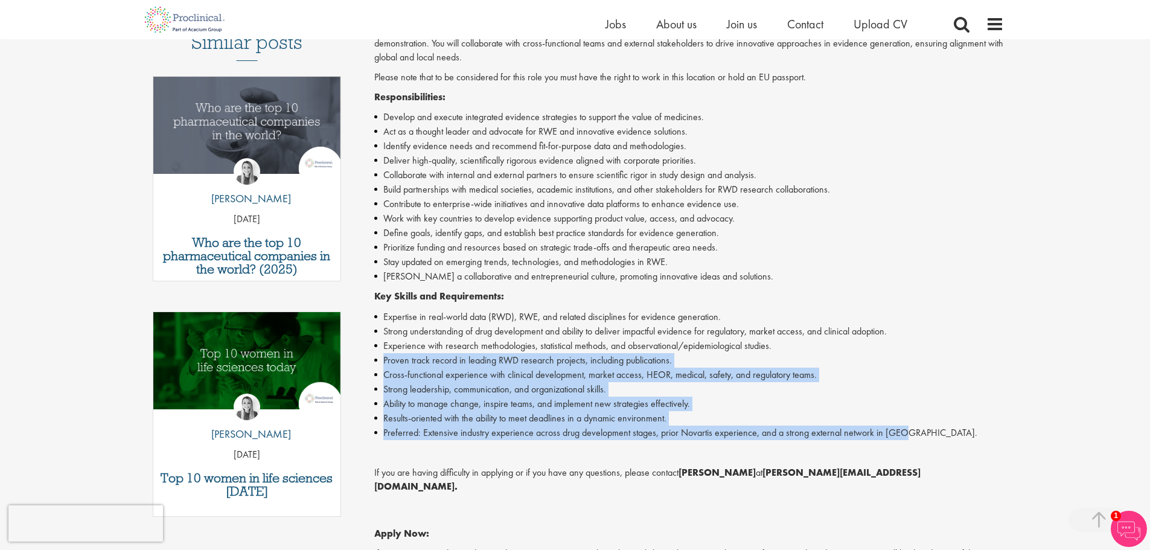
drag, startPoint x: 400, startPoint y: 362, endPoint x: 936, endPoint y: 438, distance: 541.2
click at [936, 438] on ul "Expertise in real-world data (RWD), RWE, and related disciplines for evidence g…" at bounding box center [689, 375] width 630 height 130
click at [907, 433] on li "Preferred: Extensive industry experience across drug development stages, prior …" at bounding box center [689, 433] width 630 height 14
click at [798, 414] on li "Results-oriented with the ability to meet deadlines in a dynamic environment." at bounding box center [689, 418] width 630 height 14
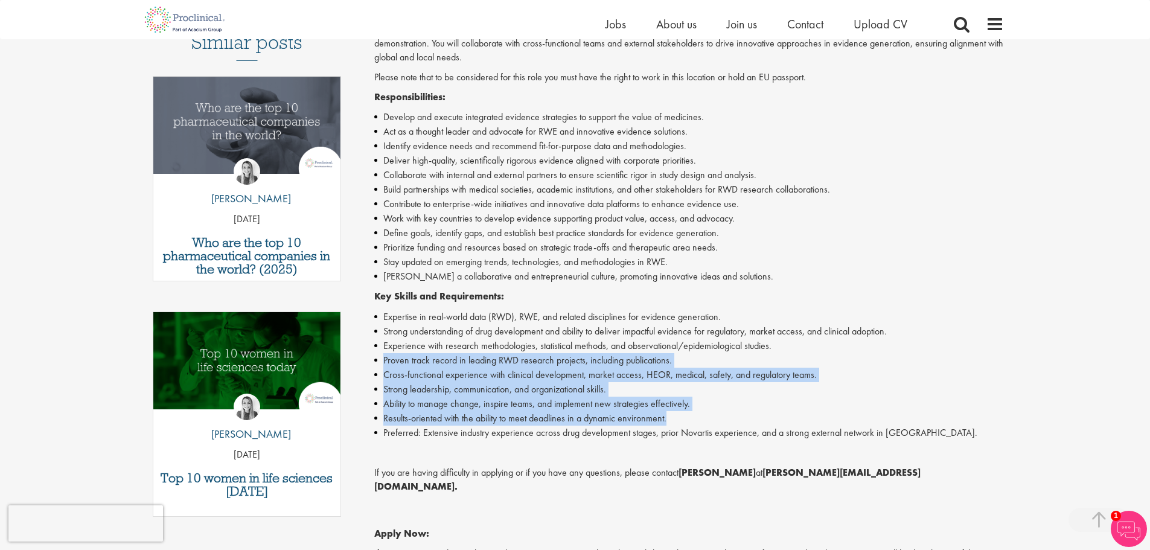
drag, startPoint x: 385, startPoint y: 357, endPoint x: 674, endPoint y: 415, distance: 294.1
click at [674, 415] on ul "Expertise in real-world data (RWD), RWE, and related disciplines for evidence g…" at bounding box center [689, 375] width 630 height 130
click at [674, 415] on li "Results-oriented with the ability to meet deadlines in a dynamic environment." at bounding box center [689, 418] width 630 height 14
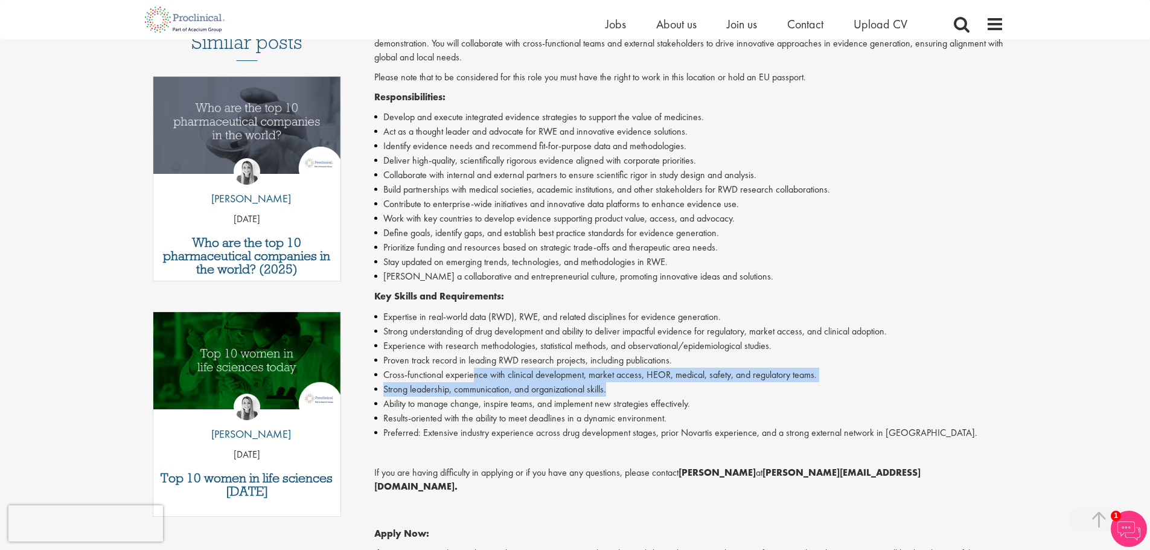
drag, startPoint x: 474, startPoint y: 375, endPoint x: 619, endPoint y: 394, distance: 146.1
click at [619, 394] on ul "Expertise in real-world data (RWD), RWE, and related disciplines for evidence g…" at bounding box center [689, 375] width 630 height 130
click at [619, 394] on li "Strong leadership, communication, and organizational skills." at bounding box center [689, 389] width 630 height 14
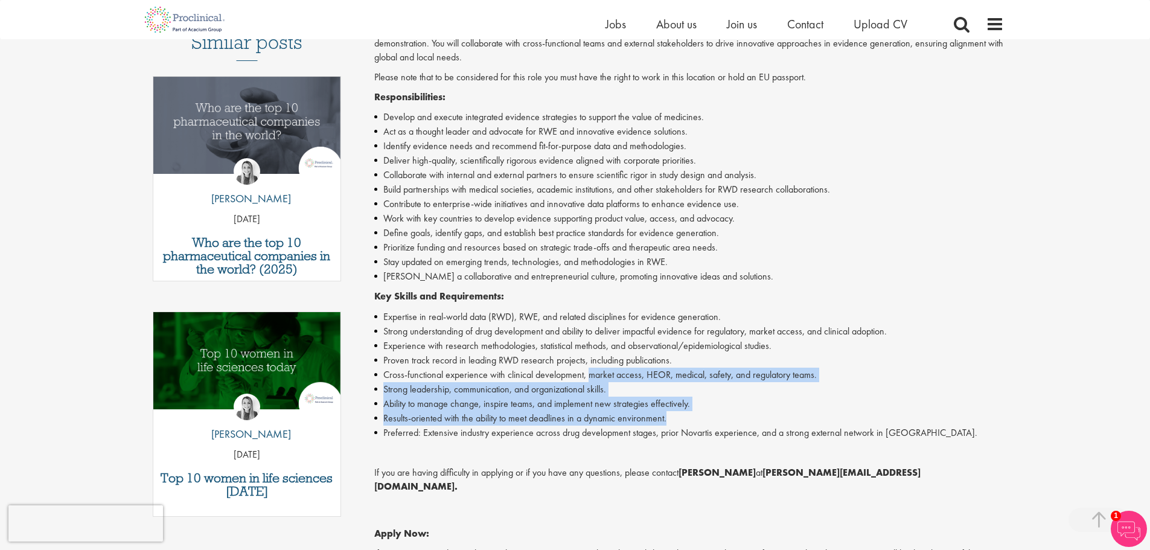
drag, startPoint x: 591, startPoint y: 374, endPoint x: 694, endPoint y: 416, distance: 111.7
click at [694, 416] on ul "Expertise in real-world data (RWD), RWE, and related disciplines for evidence g…" at bounding box center [689, 375] width 630 height 130
click at [694, 416] on li "Results-oriented with the ability to meet deadlines in a dynamic environment." at bounding box center [689, 418] width 630 height 14
drag, startPoint x: 598, startPoint y: 381, endPoint x: 680, endPoint y: 415, distance: 89.3
click at [680, 415] on ul "Expertise in real-world data (RWD), RWE, and related disciplines for evidence g…" at bounding box center [689, 375] width 630 height 130
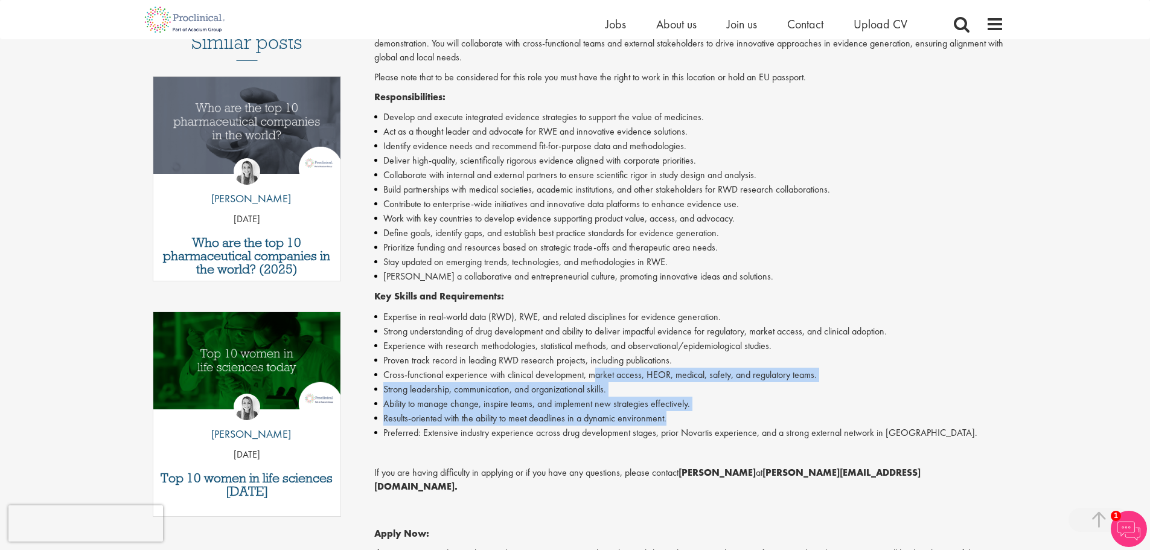
click at [680, 415] on li "Results-oriented with the ability to meet deadlines in a dynamic environment." at bounding box center [689, 418] width 630 height 14
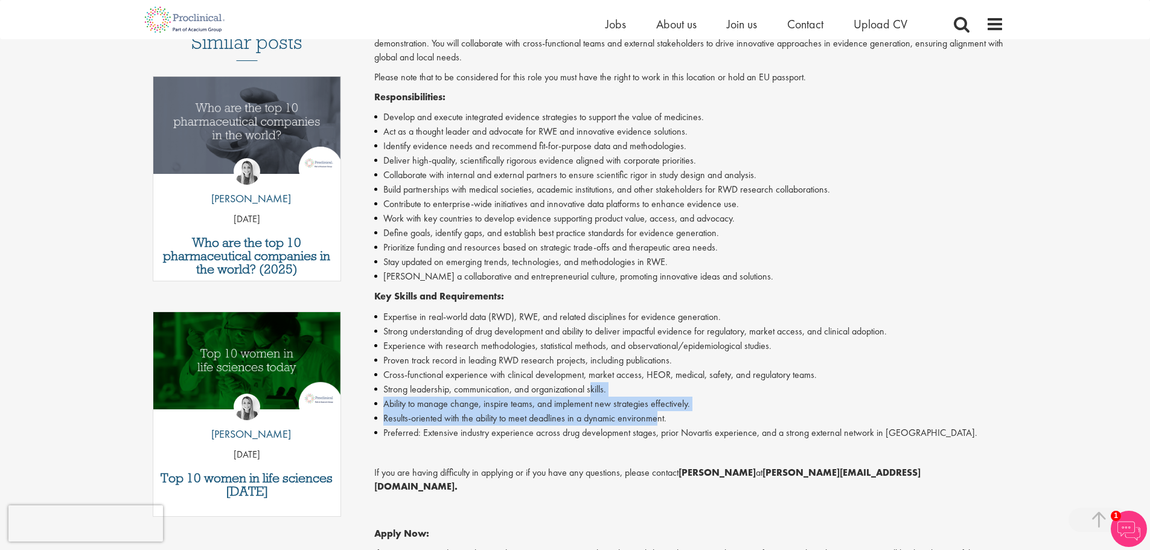
drag, startPoint x: 593, startPoint y: 384, endPoint x: 658, endPoint y: 416, distance: 73.4
click at [658, 416] on ul "Expertise in real-world data (RWD), RWE, and related disciplines for evidence g…" at bounding box center [689, 375] width 630 height 130
click at [658, 416] on li "Results-oriented with the ability to meet deadlines in a dynamic environment." at bounding box center [689, 418] width 630 height 14
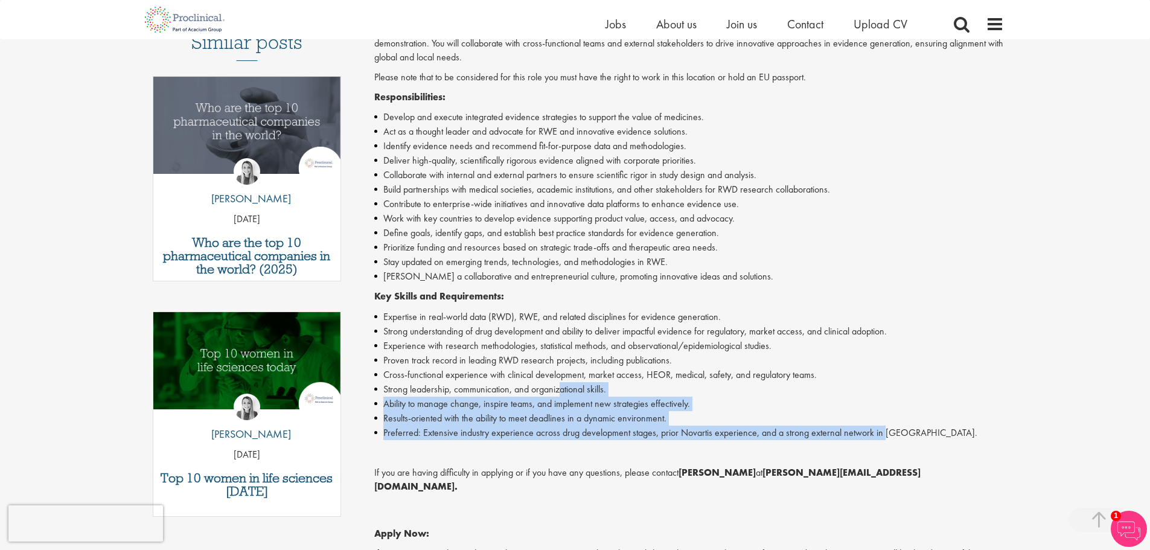
drag, startPoint x: 581, startPoint y: 403, endPoint x: 884, endPoint y: 427, distance: 303.4
click at [884, 427] on ul "Expertise in real-world data (RWD), RWE, and related disciplines for evidence g…" at bounding box center [689, 375] width 630 height 130
click at [883, 427] on li "Preferred: Extensive industry experience across drug development stages, prior …" at bounding box center [689, 433] width 630 height 14
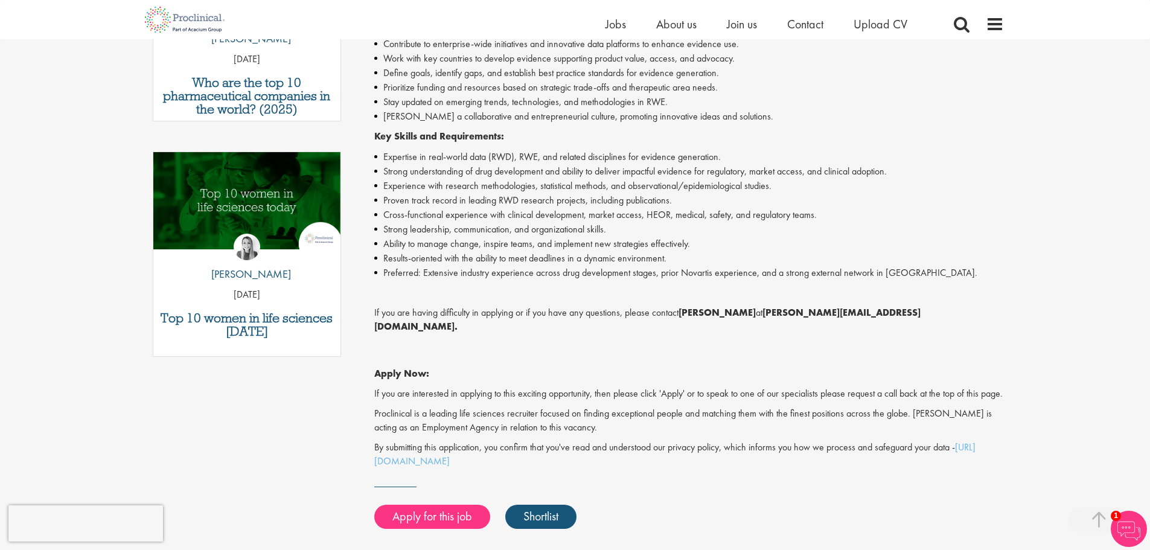
scroll to position [543, 0]
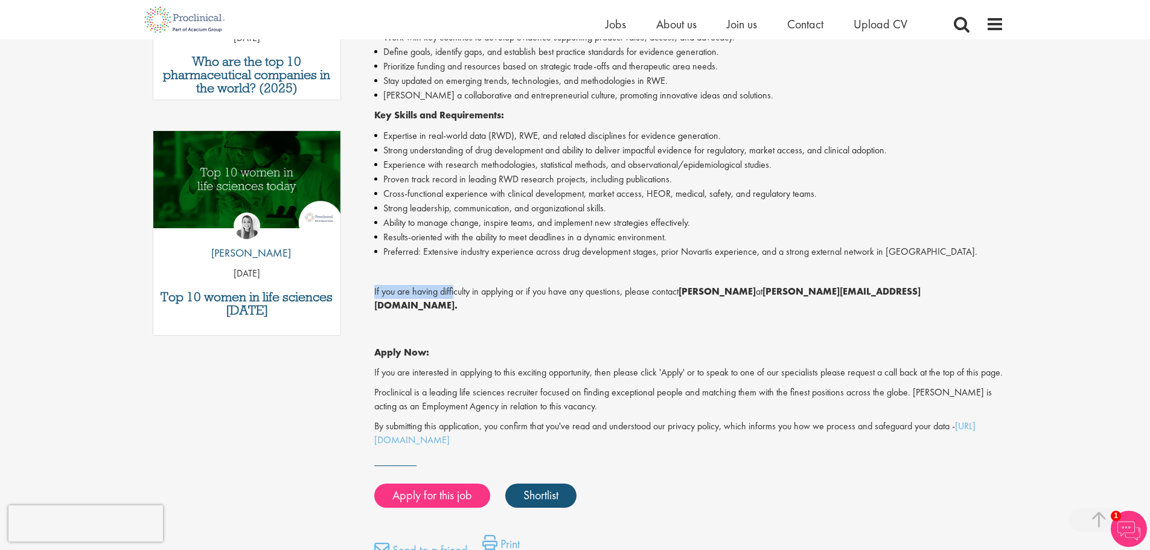
drag, startPoint x: 416, startPoint y: 290, endPoint x: 454, endPoint y: 296, distance: 39.1
click at [454, 296] on p "If you are having difficulty in applying or if you have any questions, please c…" at bounding box center [689, 299] width 630 height 28
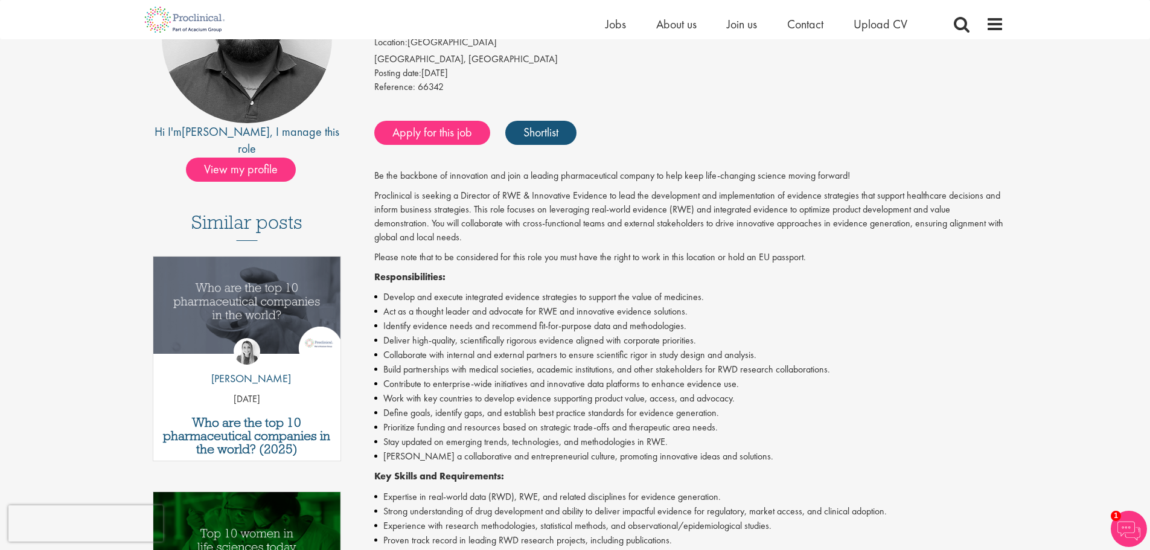
scroll to position [181, 0]
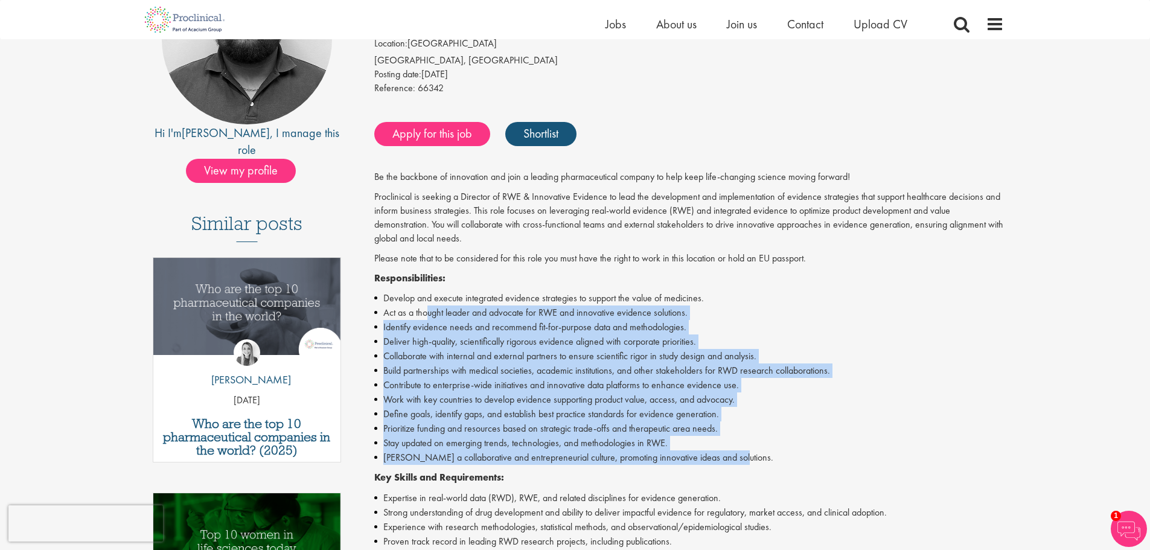
drag, startPoint x: 457, startPoint y: 320, endPoint x: 745, endPoint y: 451, distance: 316.5
click at [745, 451] on ul "Develop and execute integrated evidence strategies to support the value of medi…" at bounding box center [689, 378] width 630 height 174
click at [745, 451] on li "Foster a collaborative and entrepreneurial culture, promoting innovative ideas …" at bounding box center [689, 457] width 630 height 14
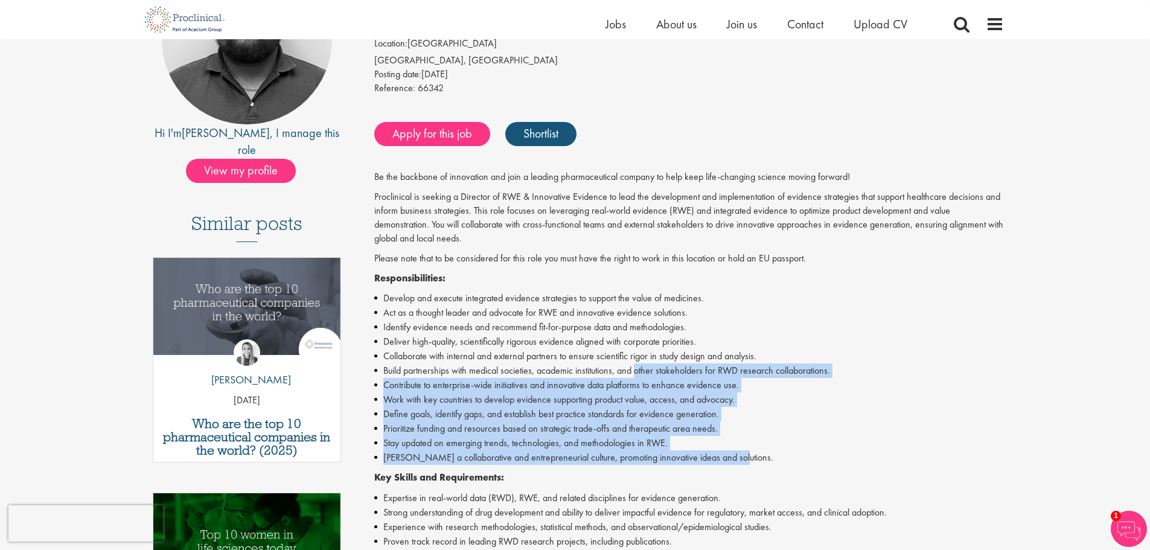
drag, startPoint x: 639, startPoint y: 376, endPoint x: 741, endPoint y: 456, distance: 129.4
click at [741, 456] on ul "Develop and execute integrated evidence strategies to support the value of medi…" at bounding box center [689, 378] width 630 height 174
click at [741, 456] on li "Foster a collaborative and entrepreneurial culture, promoting innovative ideas …" at bounding box center [689, 457] width 630 height 14
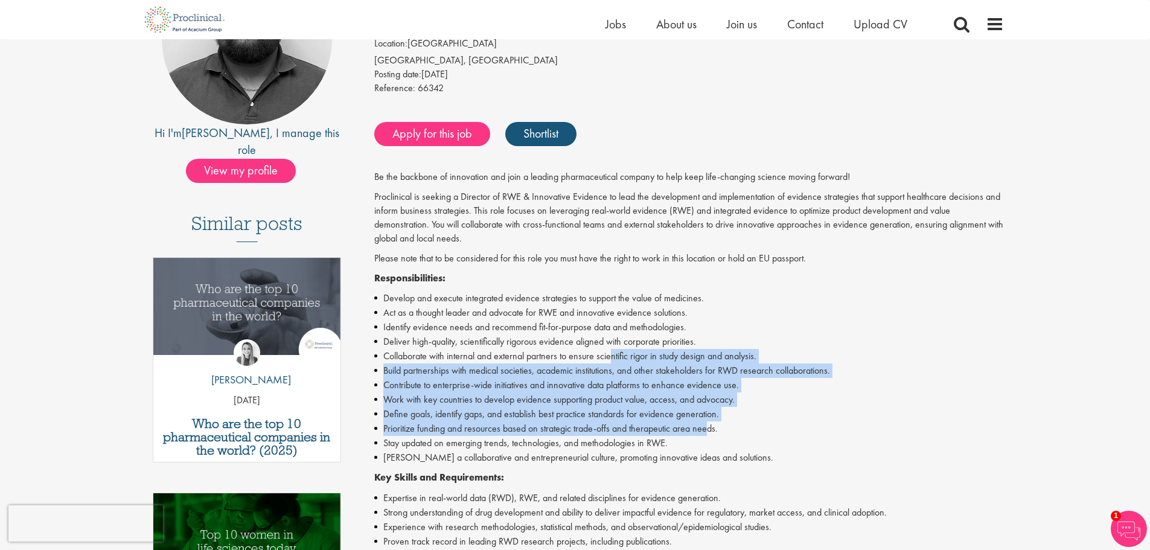
drag, startPoint x: 642, startPoint y: 379, endPoint x: 709, endPoint y: 426, distance: 81.9
click at [709, 426] on ul "Develop and execute integrated evidence strategies to support the value of medi…" at bounding box center [689, 378] width 630 height 174
drag, startPoint x: 729, startPoint y: 359, endPoint x: 714, endPoint y: 354, distance: 15.7
click at [727, 359] on li "Collaborate with internal and external partners to ensure scientific rigor in s…" at bounding box center [689, 356] width 630 height 14
click at [714, 354] on li "Collaborate with internal and external partners to ensure scientific rigor in s…" at bounding box center [689, 356] width 630 height 14
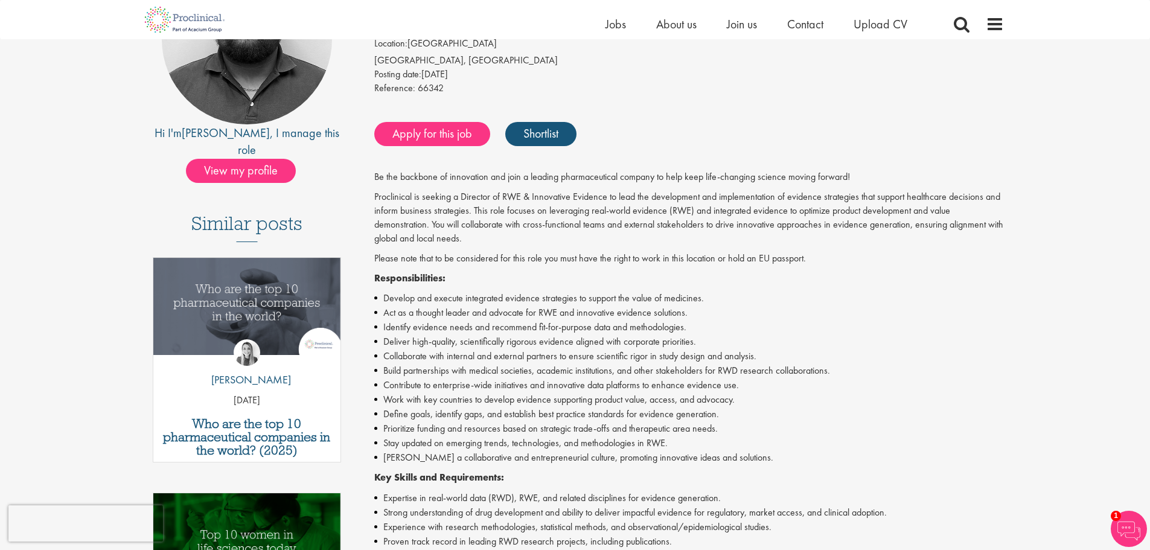
scroll to position [121, 0]
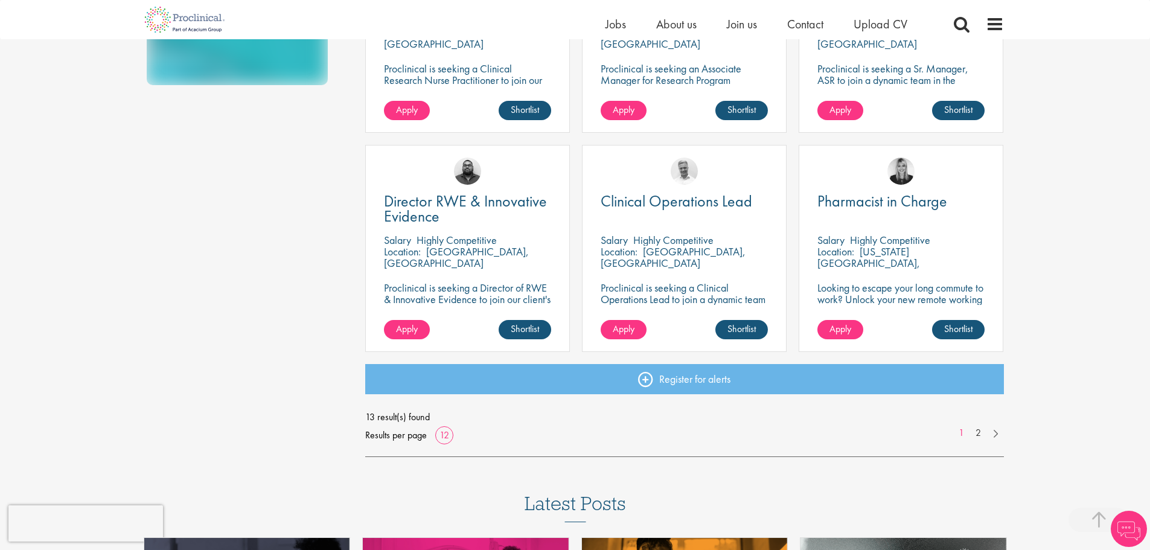
scroll to position [724, 0]
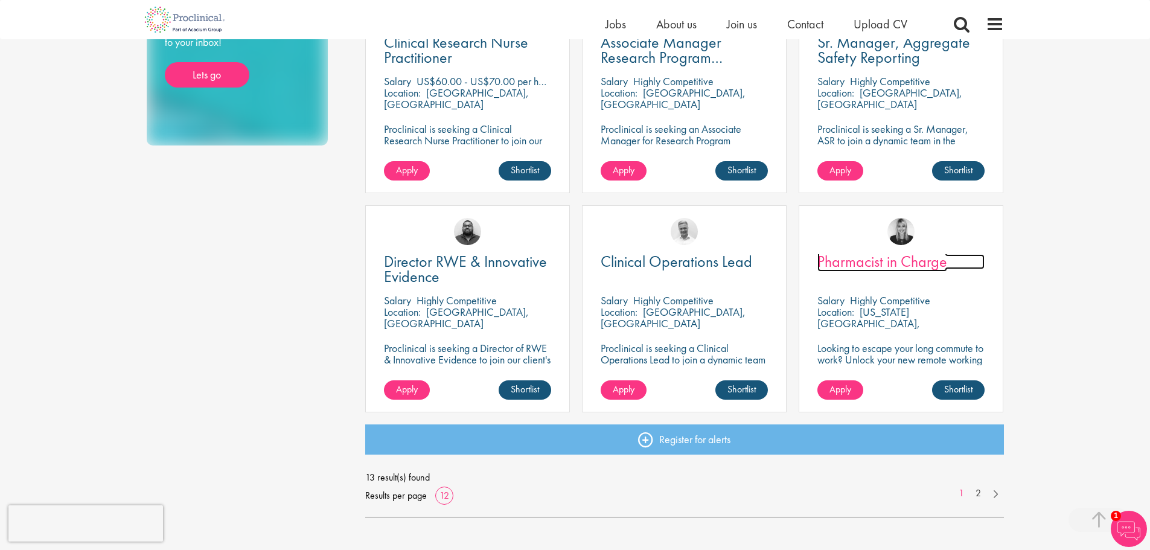
click at [900, 266] on span "Pharmacist in Charge" at bounding box center [882, 261] width 130 height 21
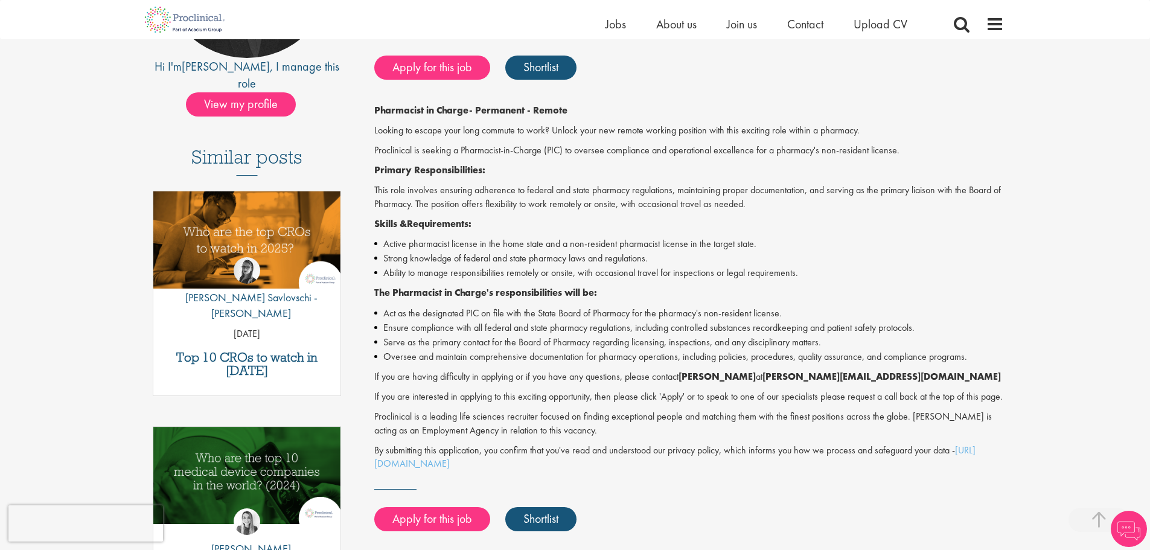
scroll to position [302, 0]
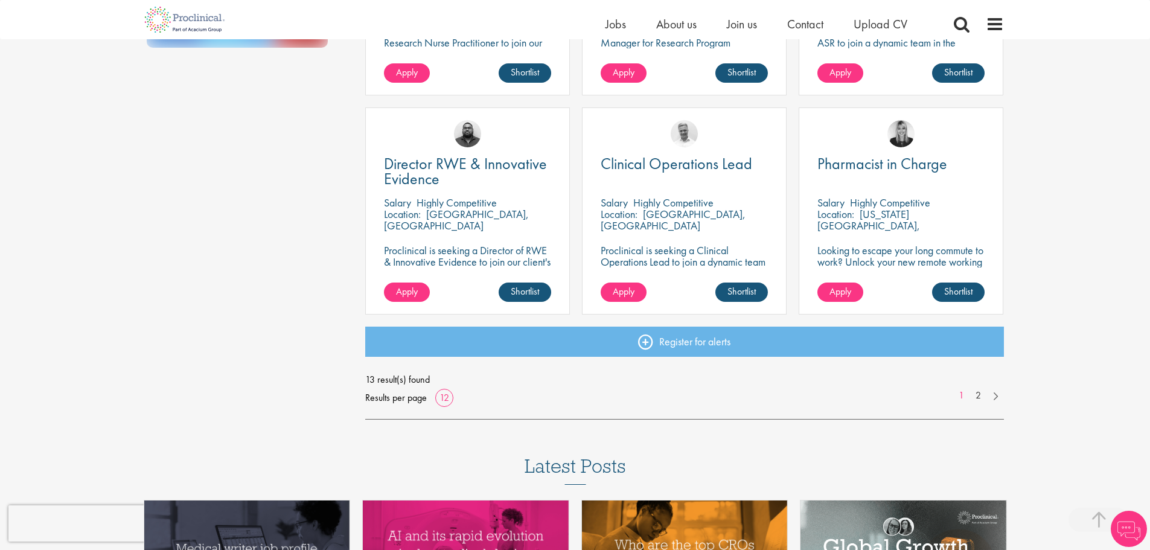
scroll to position [907, 0]
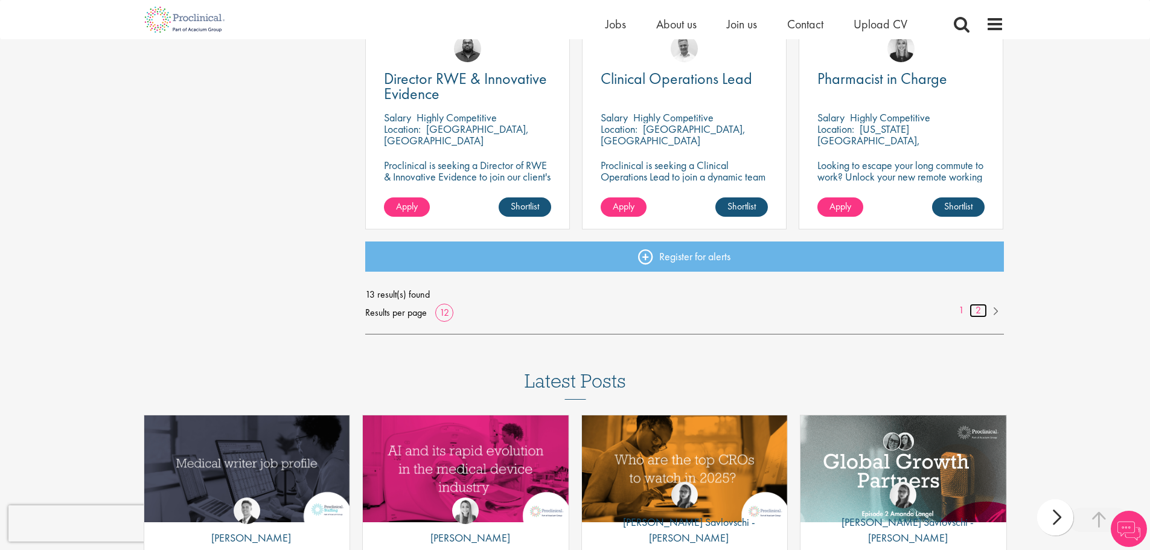
click at [981, 311] on link "2" at bounding box center [978, 311] width 18 height 14
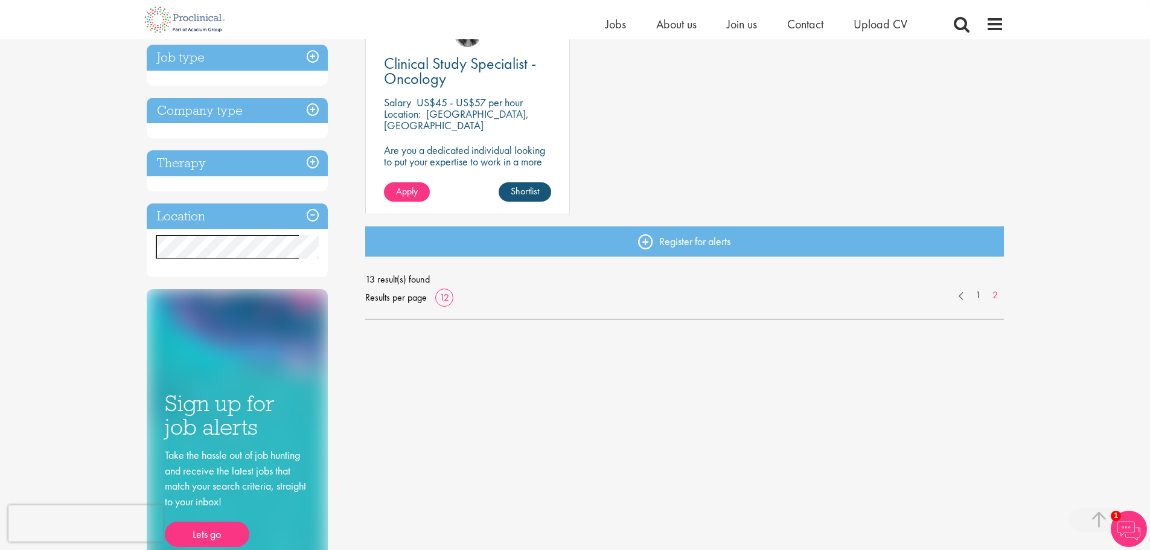
scroll to position [302, 0]
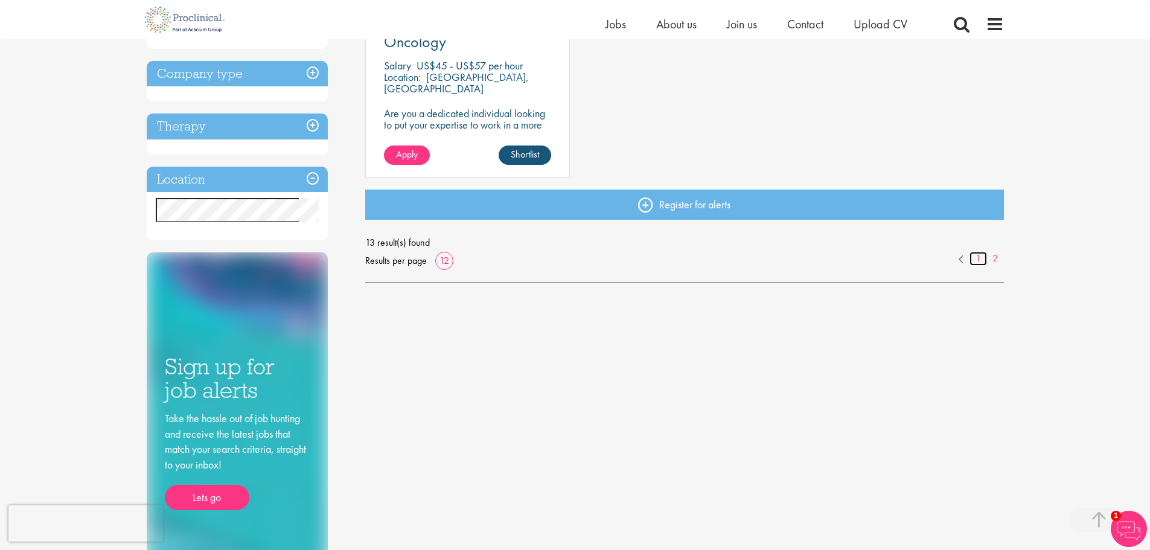
click at [978, 263] on link "1" at bounding box center [978, 259] width 18 height 14
